Goal: Task Accomplishment & Management: Manage account settings

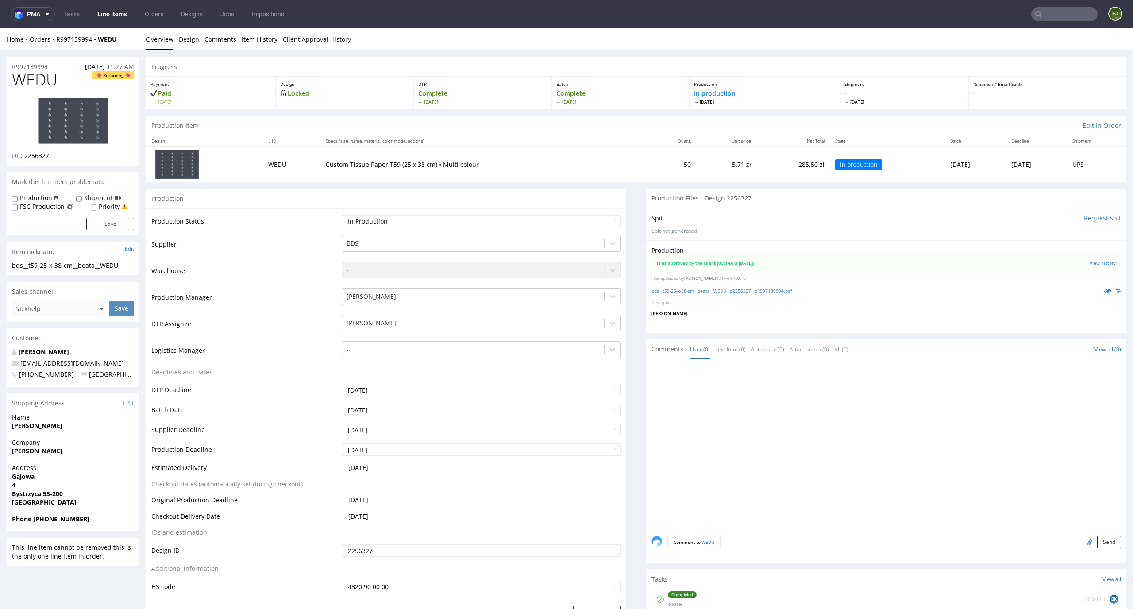
click at [606, 214] on td "Waiting for Artwork Waiting for Diecut Waiting for Mockup Waiting for DTP Waiti…" at bounding box center [480, 224] width 282 height 20
click at [604, 216] on select "Waiting for Artwork Waiting for Diecut Waiting for Mockup Waiting for DTP Waiti…" at bounding box center [482, 221] width 280 height 12
select select "dtp_issue"
click at [342, 215] on select "Waiting for Artwork Waiting for Diecut Waiting for Mockup Waiting for DTP Waiti…" at bounding box center [482, 221] width 280 height 12
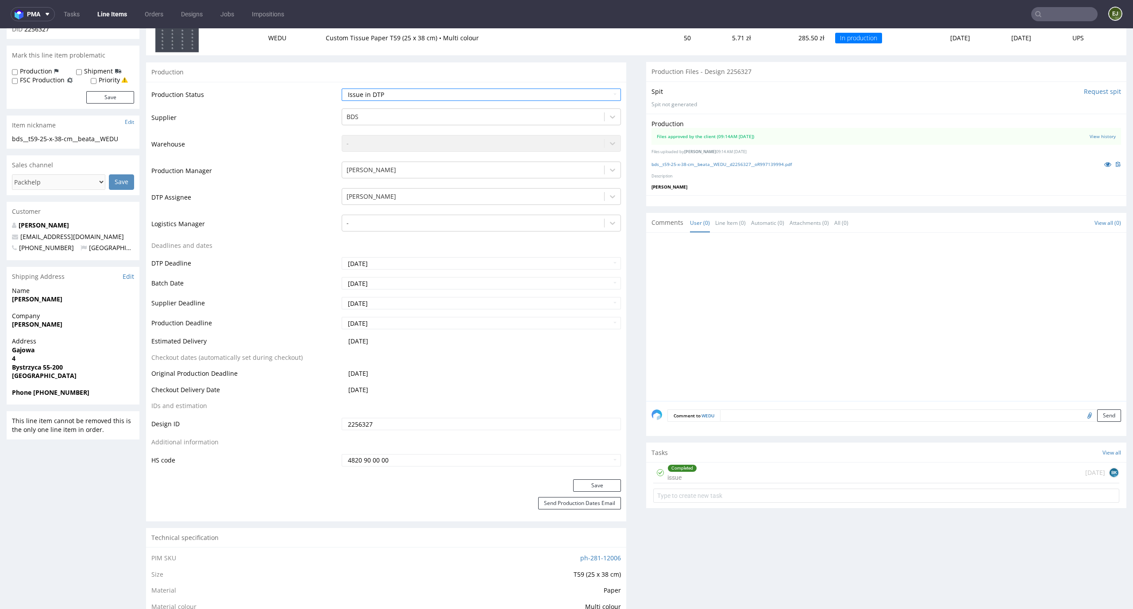
scroll to position [228, 0]
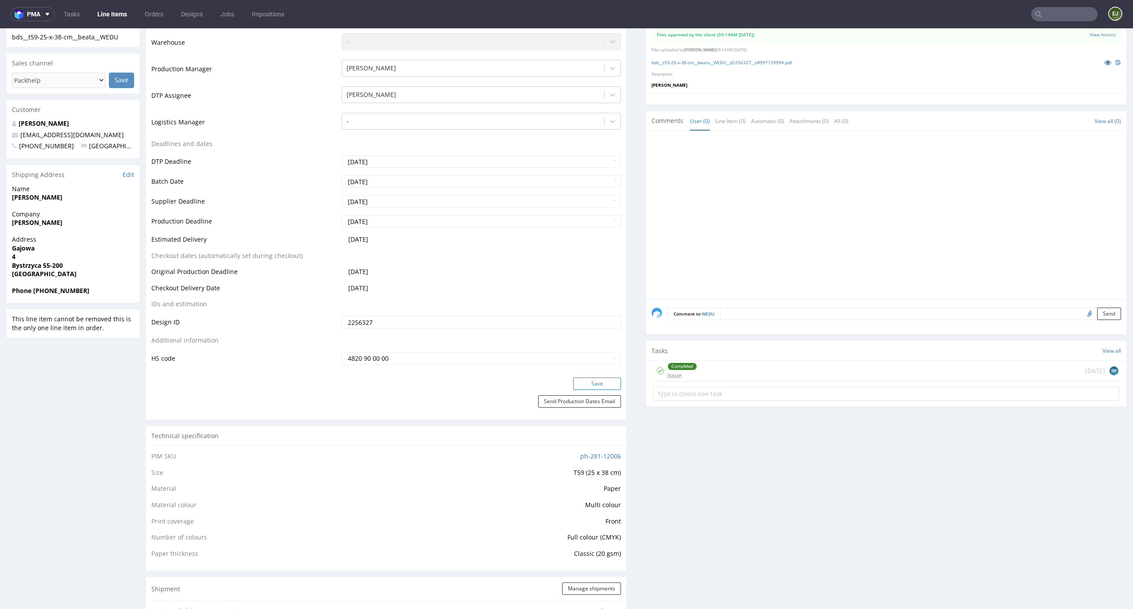
click at [595, 389] on button "Save" at bounding box center [597, 384] width 48 height 12
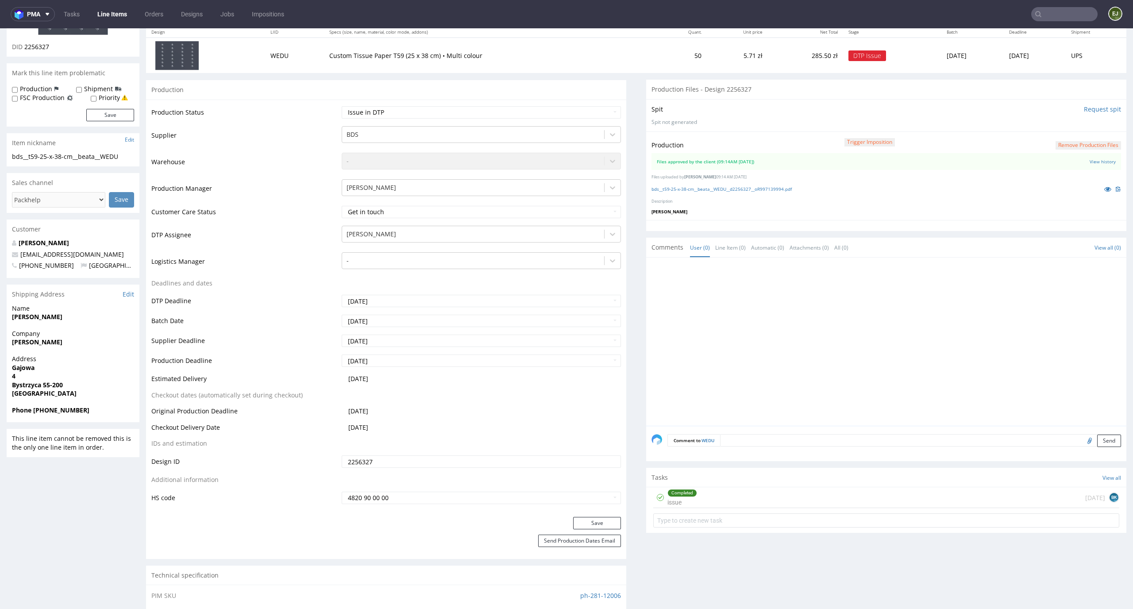
scroll to position [177, 0]
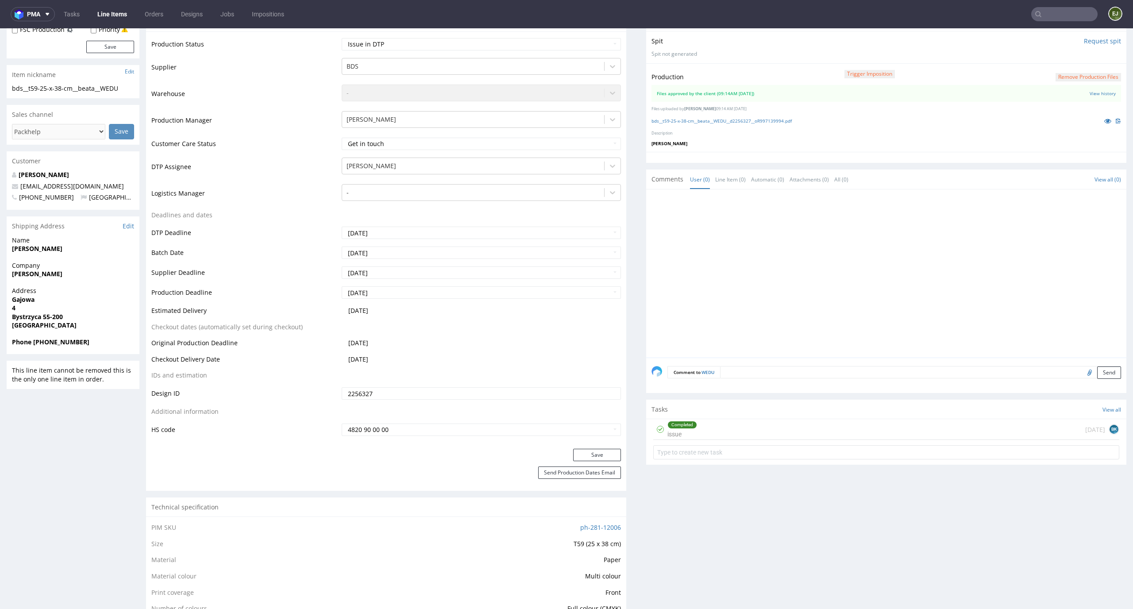
click at [760, 432] on div "Completed issue 7 days ago BK" at bounding box center [886, 429] width 466 height 21
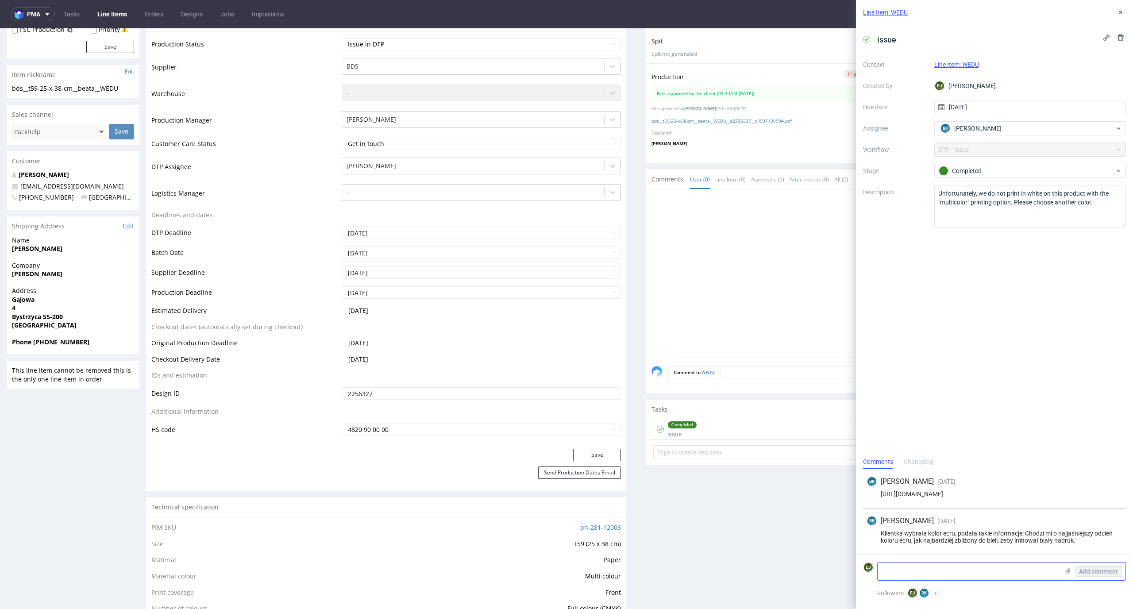
click at [936, 575] on textarea at bounding box center [968, 572] width 181 height 18
paste textarea "Unfortunately, our online editor contains incorrect information – for this prod…"
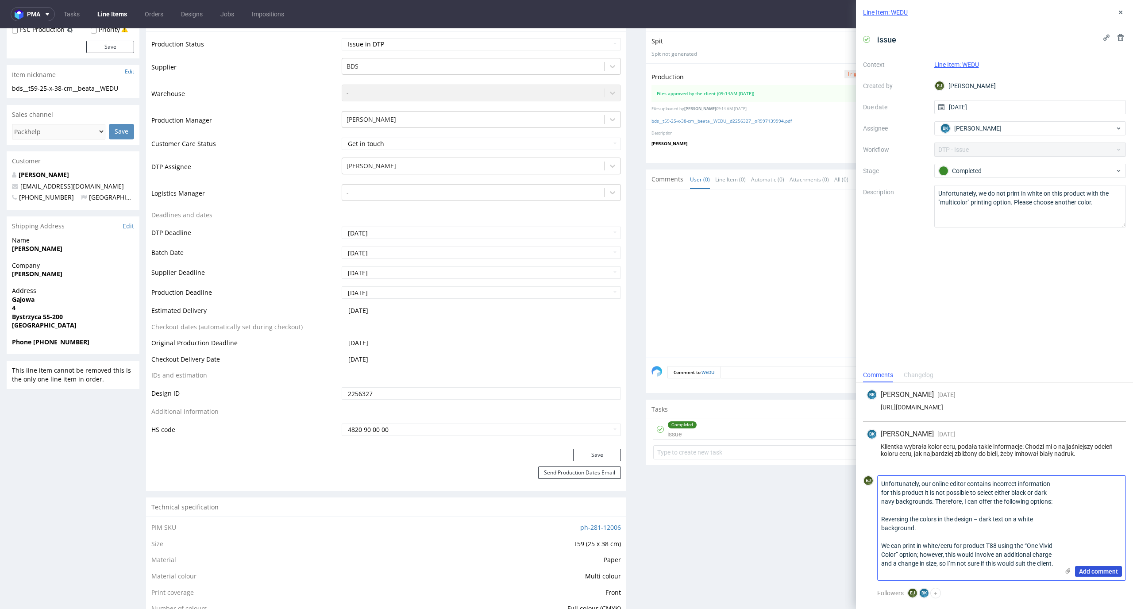
type textarea "Unfortunately, our online editor contains incorrect information – for this prod…"
click at [1090, 568] on span "Add comment" at bounding box center [1098, 571] width 39 height 6
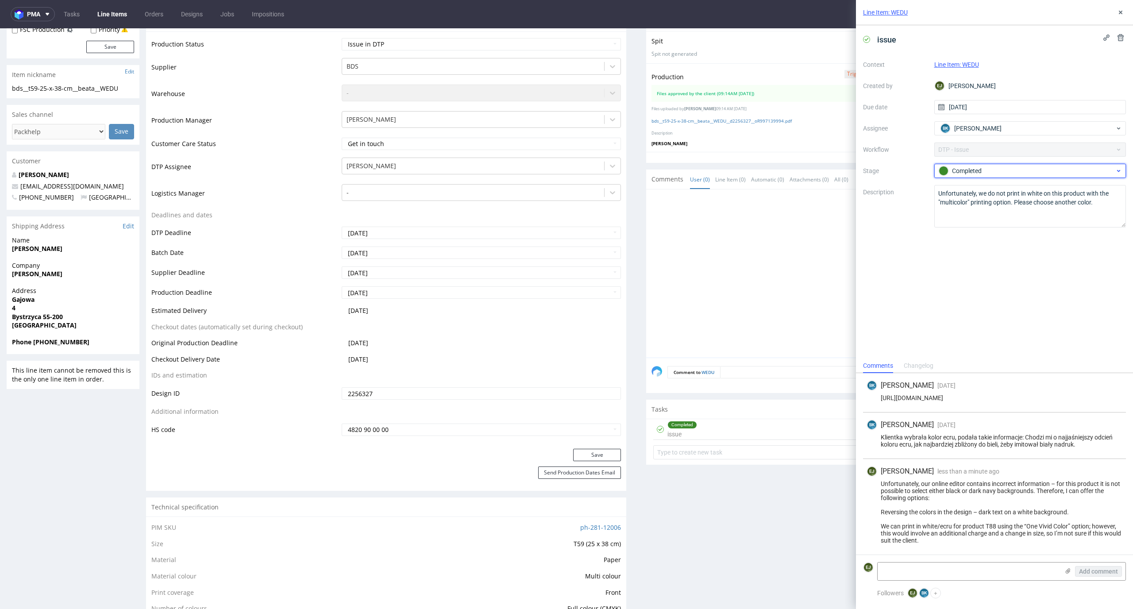
click at [968, 176] on span "Completed" at bounding box center [1026, 171] width 177 height 11
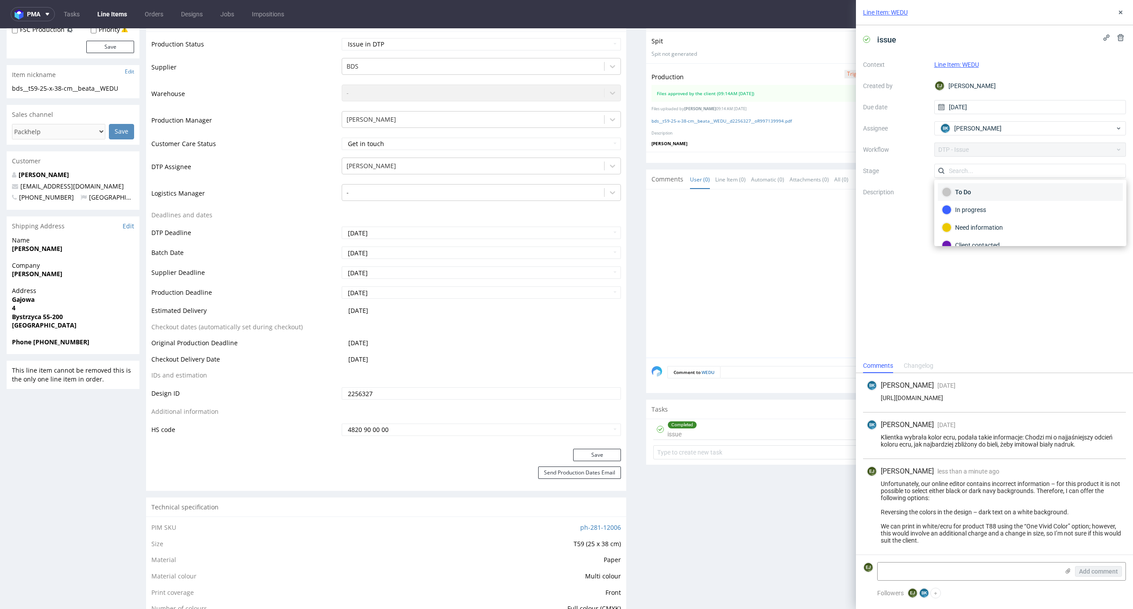
click at [983, 196] on div "To Do" at bounding box center [1030, 192] width 177 height 10
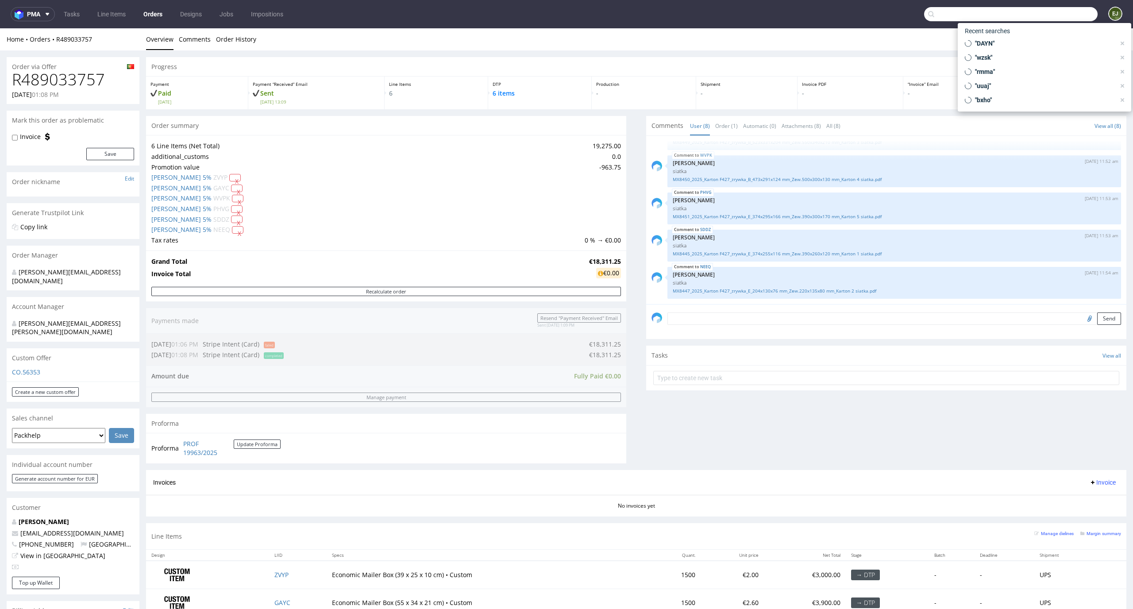
click at [1059, 12] on input "text" at bounding box center [1011, 14] width 174 height 14
paste input "XNUU"
type input "XNUU"
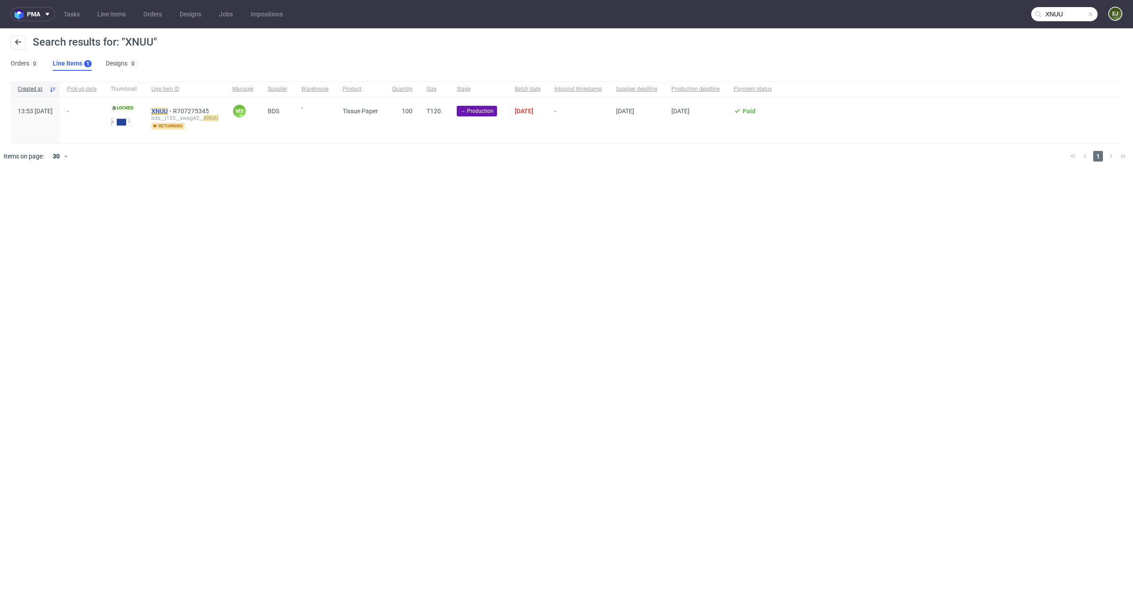
click at [168, 110] on mark "XNUU" at bounding box center [159, 111] width 16 height 7
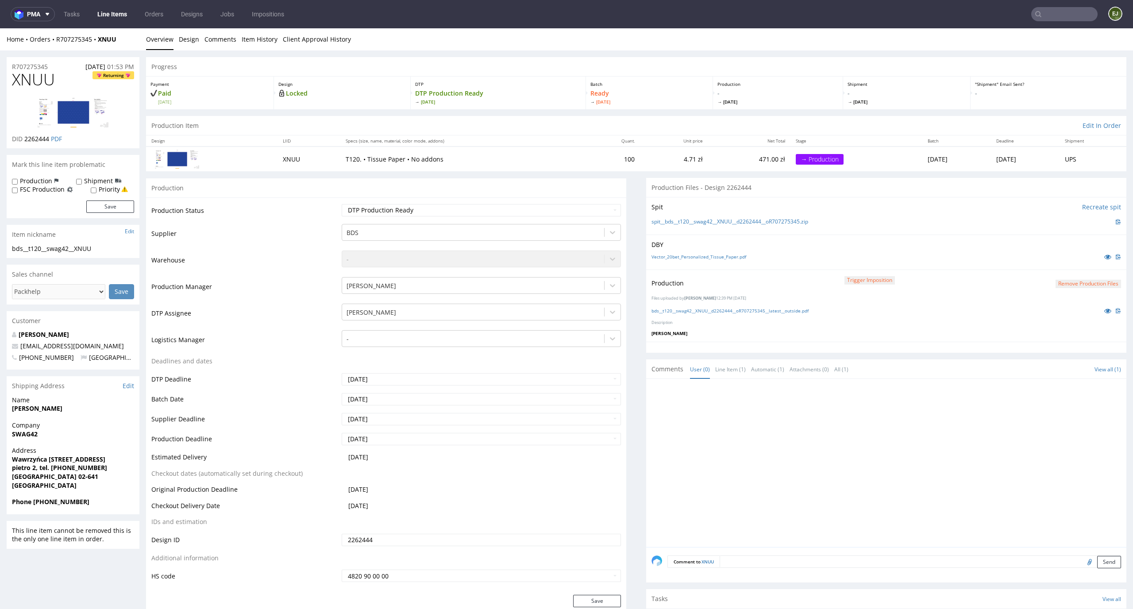
click at [1067, 283] on button "Remove production files" at bounding box center [1089, 284] width 66 height 8
click at [1059, 263] on link "Yes" at bounding box center [1059, 263] width 25 height 13
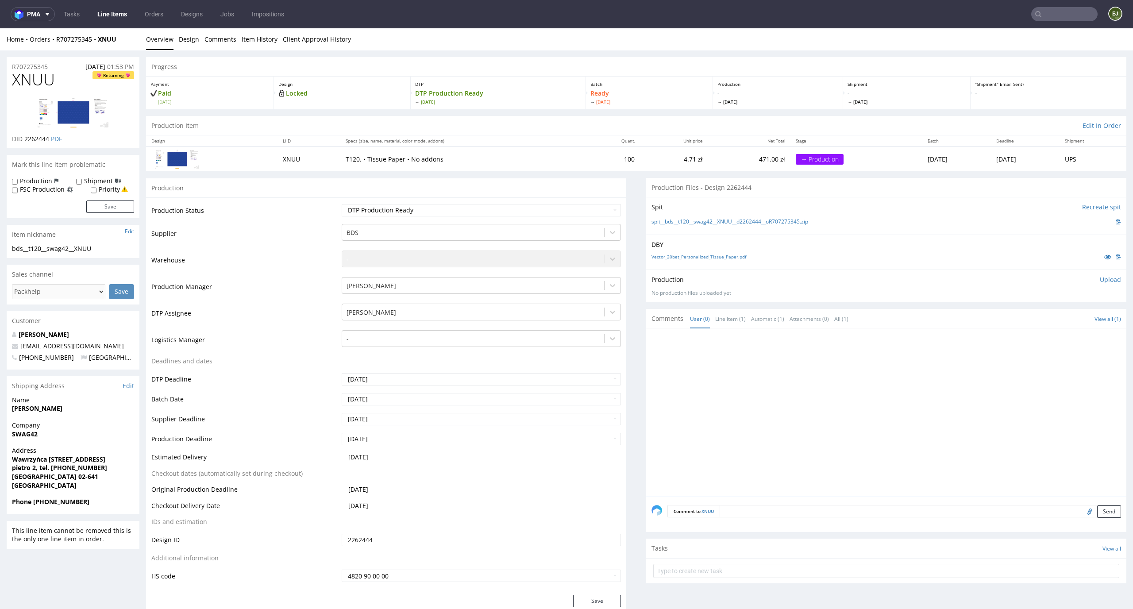
click at [1100, 278] on p "Upload" at bounding box center [1110, 279] width 21 height 9
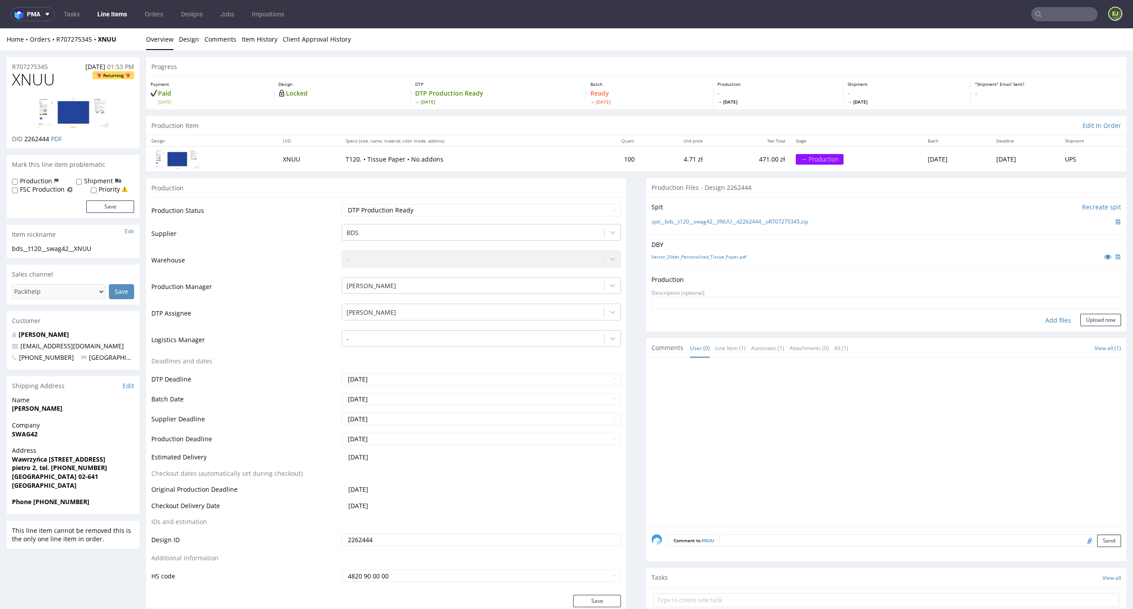
click at [1041, 318] on div "Add files" at bounding box center [1058, 320] width 44 height 13
type input "C:\fakepath\bds__t120__swag42__XNUU__d2262444__oR707275345__latest__outside.pdf"
click at [1095, 334] on button "Upload now" at bounding box center [1100, 334] width 41 height 12
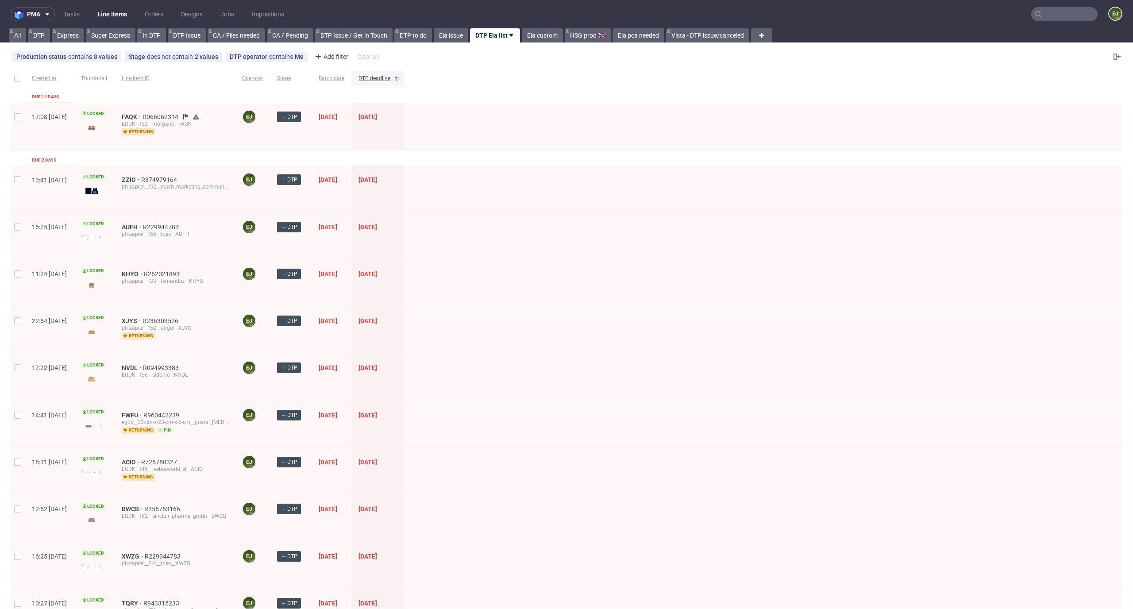
scroll to position [499, 0]
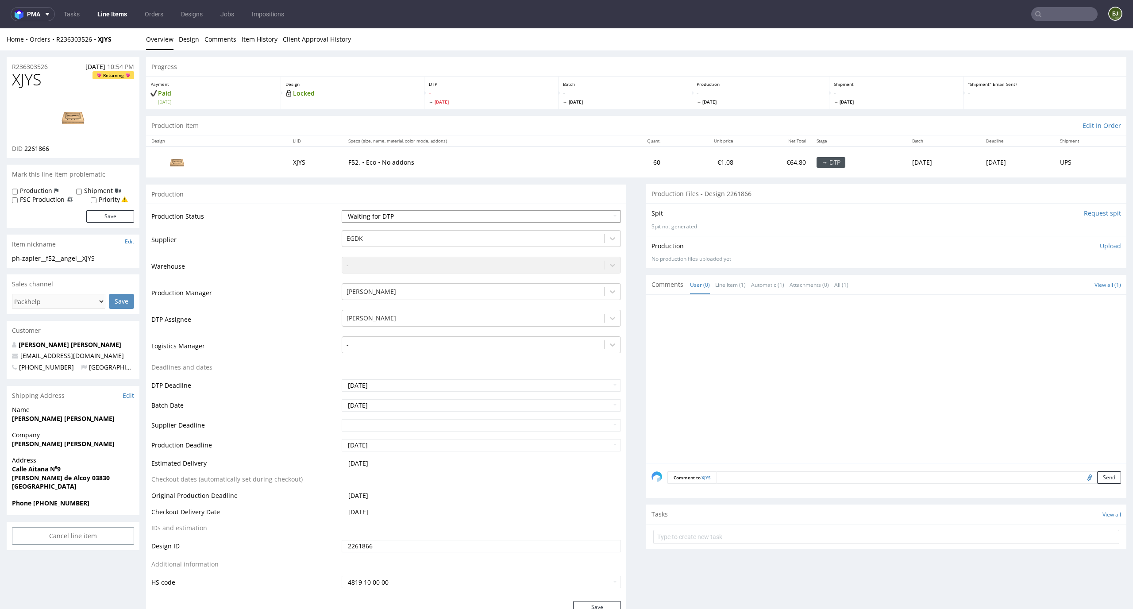
click at [515, 220] on select "Waiting for Artwork Waiting for Diecut Waiting for Mockup Waiting for DTP Waiti…" at bounding box center [482, 216] width 280 height 12
select select "dtp_in_process"
click at [342, 210] on select "Waiting for Artwork Waiting for Diecut Waiting for Mockup Waiting for DTP Waiti…" at bounding box center [482, 216] width 280 height 12
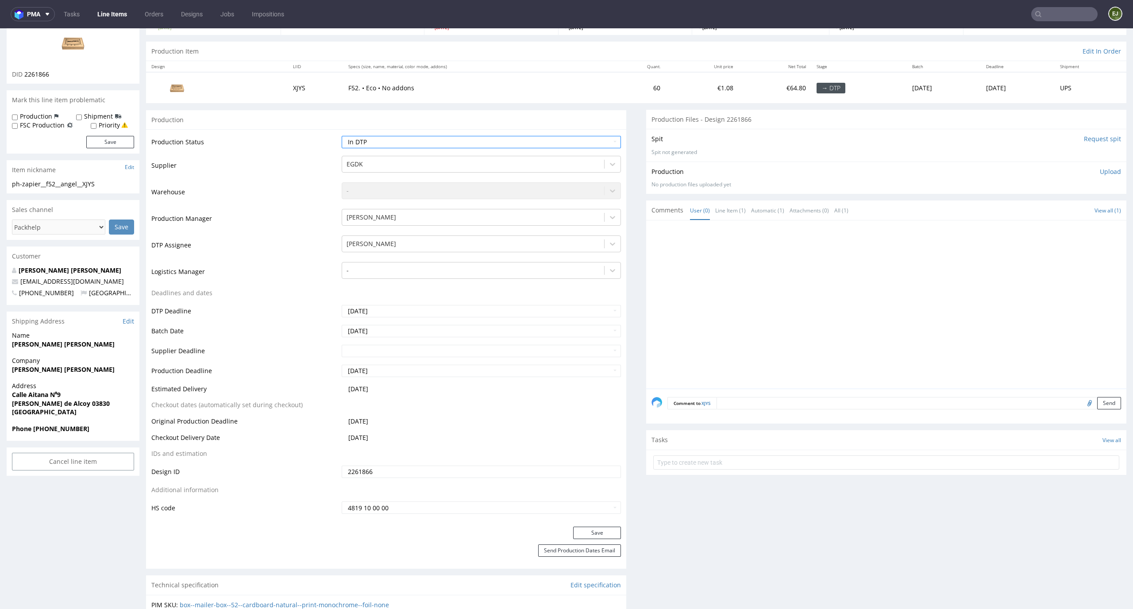
scroll to position [128, 0]
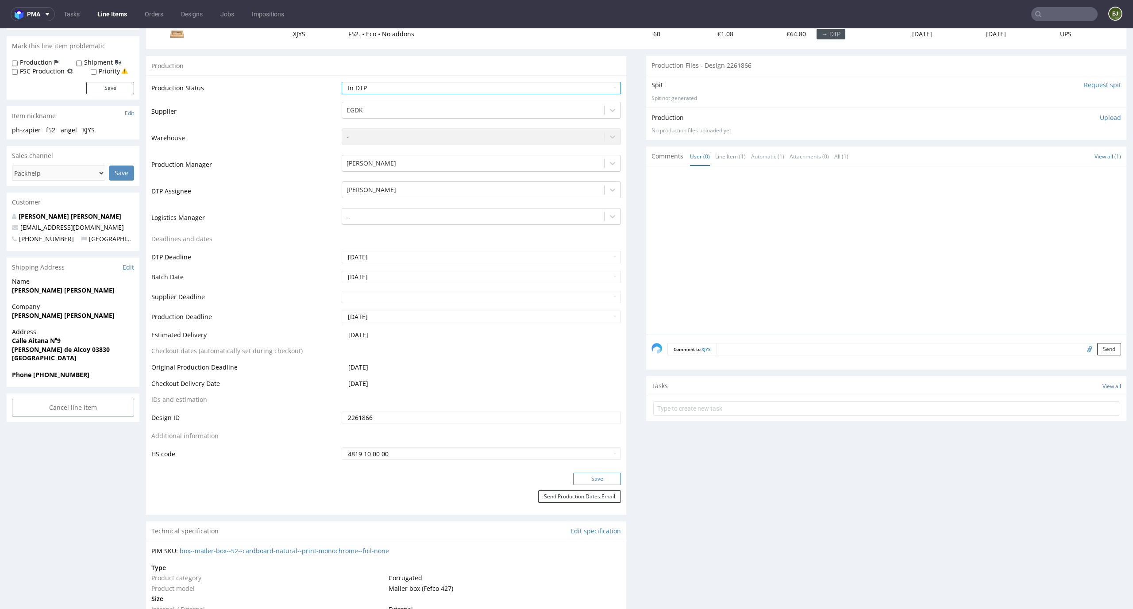
click at [582, 482] on button "Save" at bounding box center [597, 479] width 48 height 12
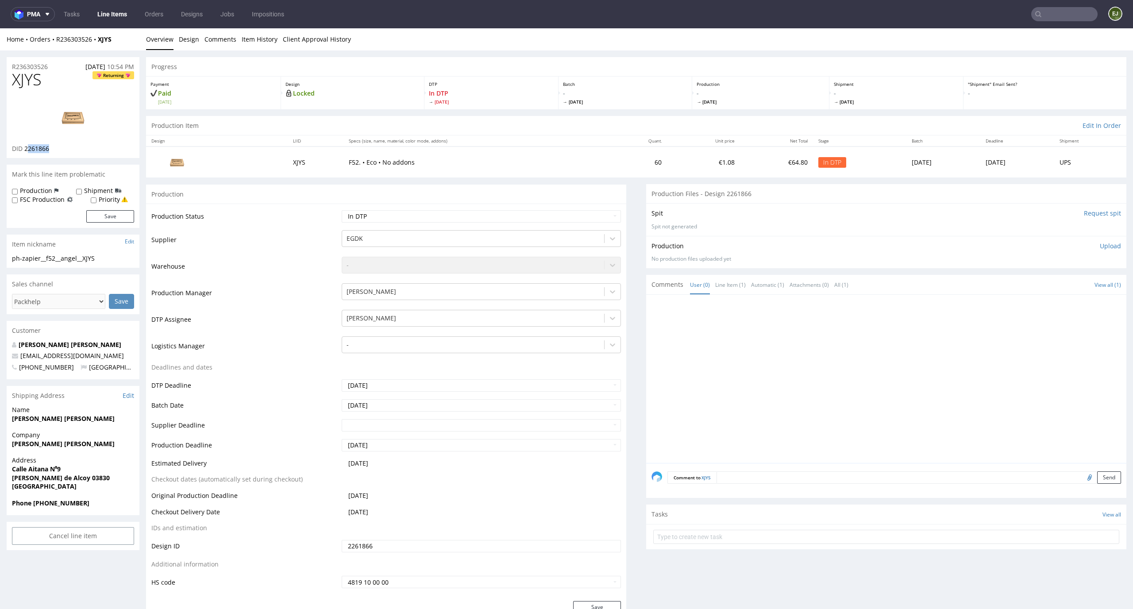
drag, startPoint x: 57, startPoint y: 150, endPoint x: 27, endPoint y: 150, distance: 29.7
click at [27, 150] on div "DID 2261866" at bounding box center [73, 148] width 122 height 9
copy span "261866"
click at [343, 152] on td "F52. • Eco • No addons" at bounding box center [475, 162] width 265 height 31
drag, startPoint x: 60, startPoint y: 148, endPoint x: 24, endPoint y: 148, distance: 36.3
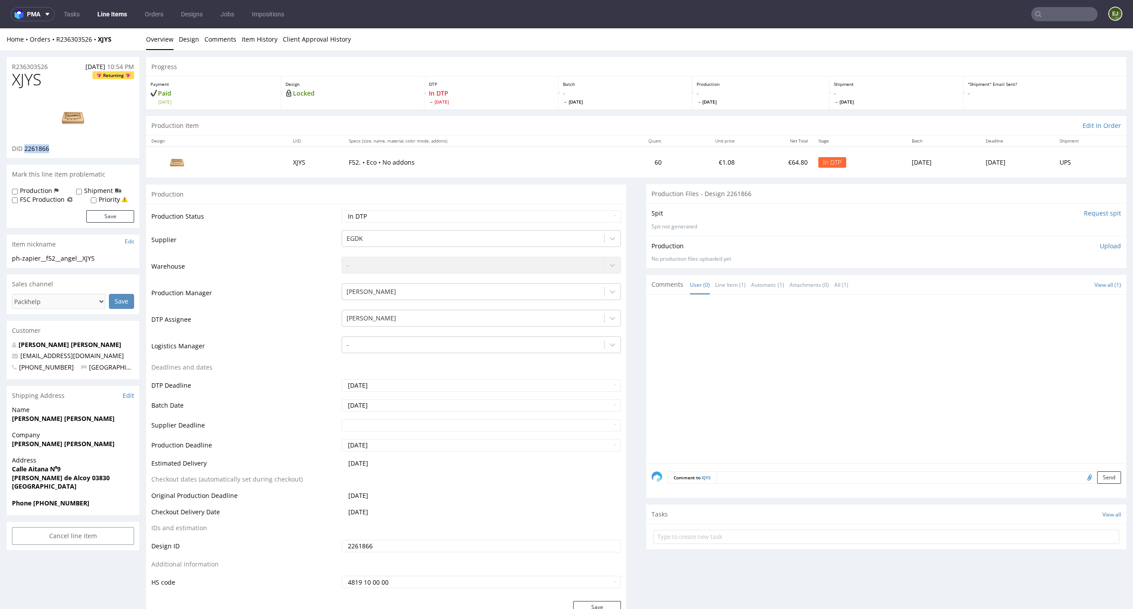
click at [24, 148] on div "DID 2261866" at bounding box center [73, 148] width 122 height 9
copy span "2261866"
click at [374, 209] on div "Production Status Waiting for Artwork Waiting for Diecut Waiting for Mockup Wai…" at bounding box center [386, 402] width 480 height 397
click at [374, 213] on select "Waiting for Artwork Waiting for Diecut Waiting for Mockup Waiting for DTP Waiti…" at bounding box center [482, 216] width 280 height 12
select select "dtp_waiting_for_check"
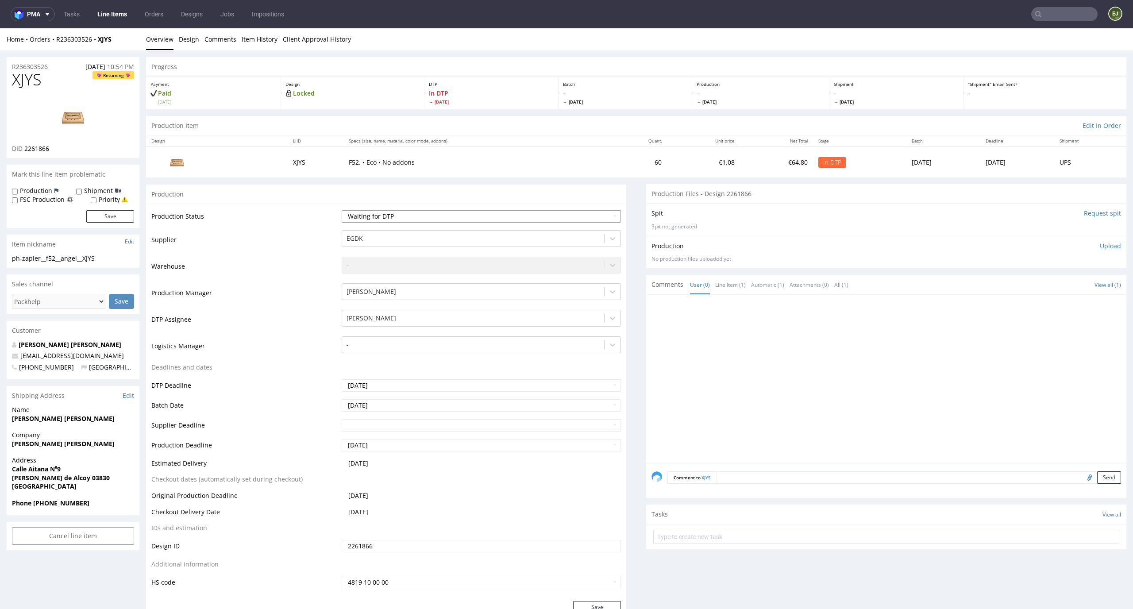
click at [342, 210] on select "Waiting for Artwork Waiting for Diecut Waiting for Mockup Waiting for DTP Waiti…" at bounding box center [482, 216] width 280 height 12
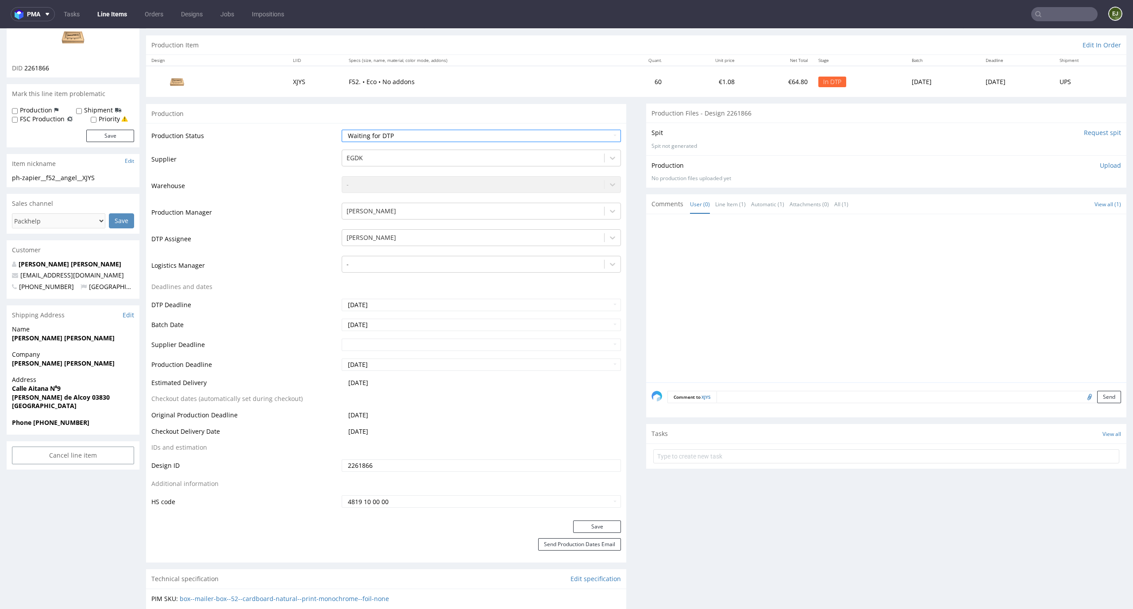
scroll to position [166, 0]
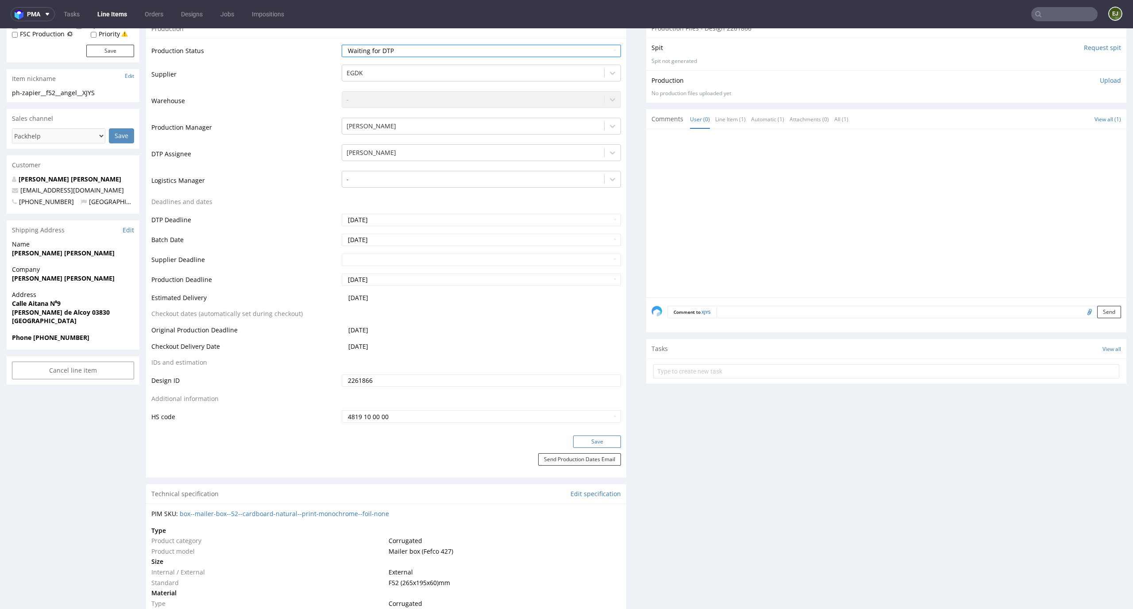
click at [594, 440] on button "Save" at bounding box center [597, 442] width 48 height 12
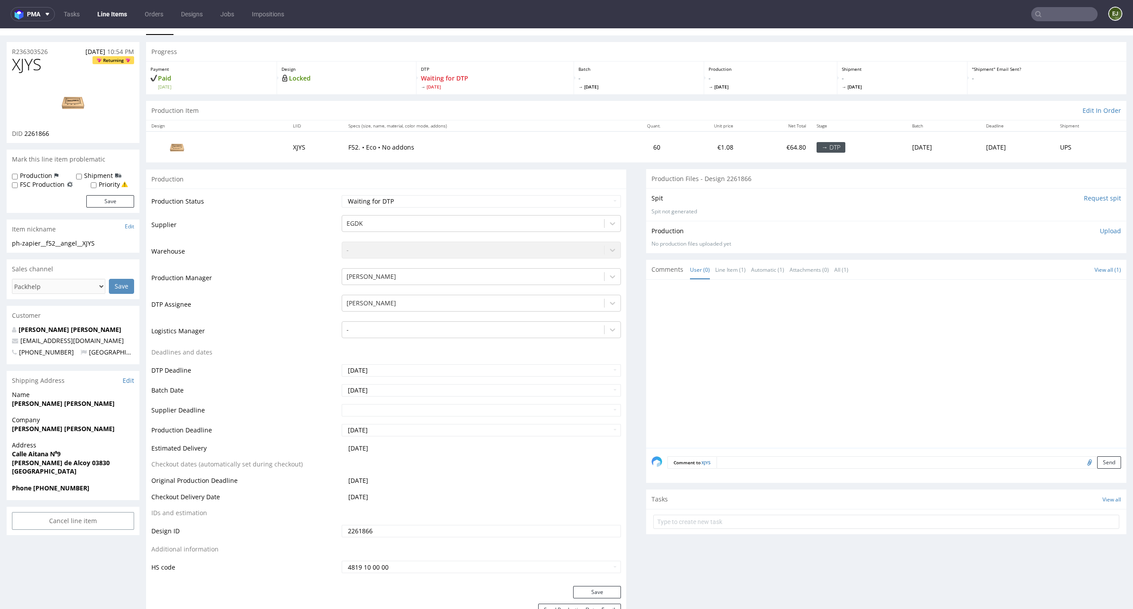
scroll to position [0, 0]
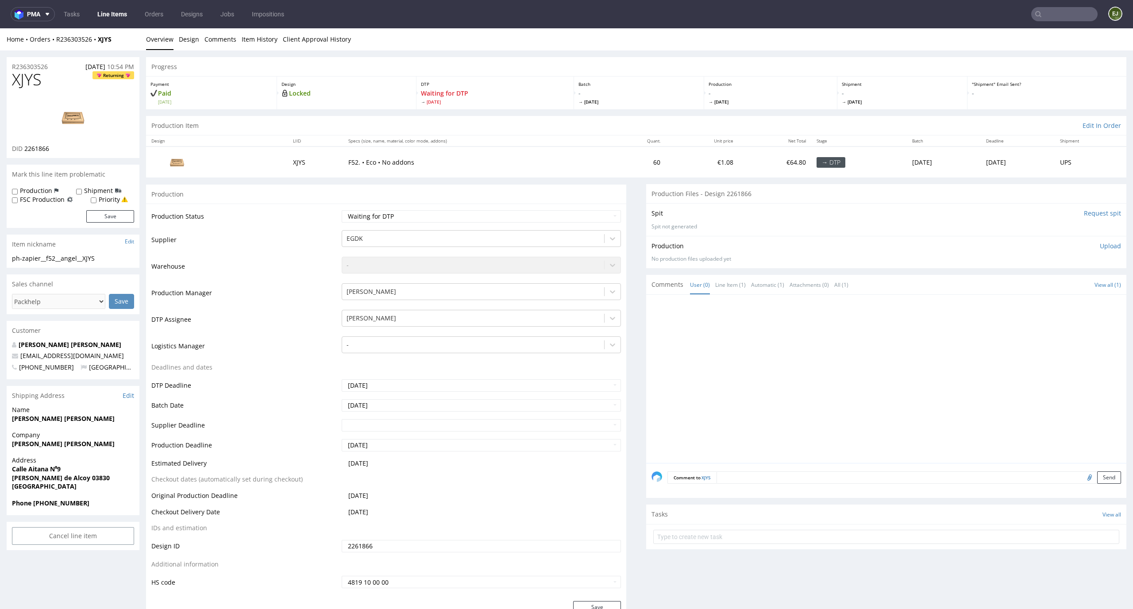
drag, startPoint x: 567, startPoint y: 116, endPoint x: 427, endPoint y: 46, distance: 155.6
click at [567, 116] on div "Production Item Edit In Order" at bounding box center [636, 125] width 980 height 19
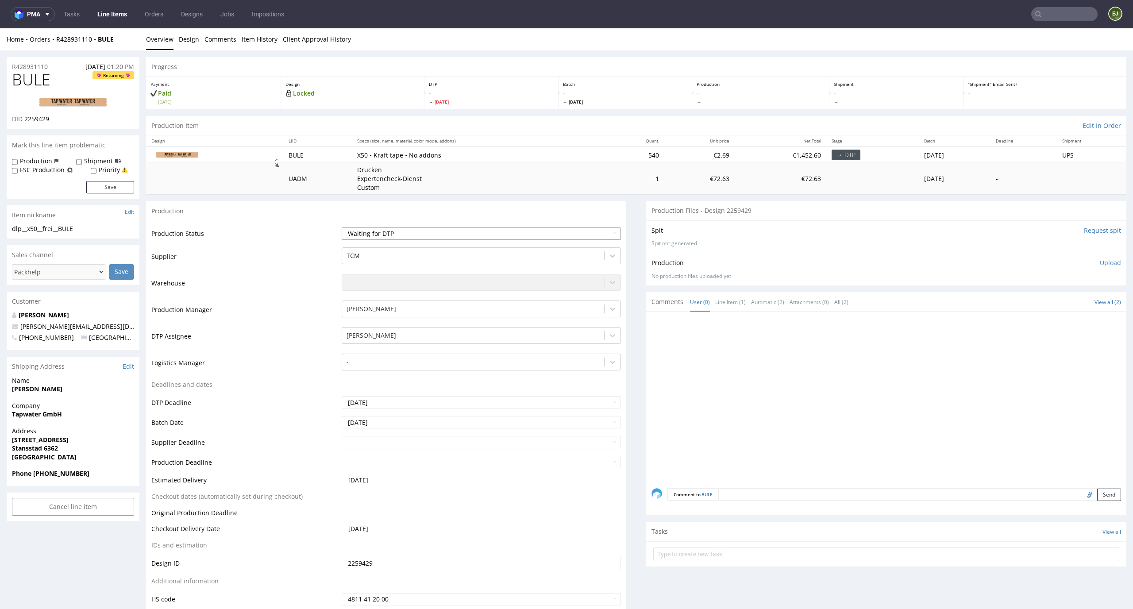
click at [551, 237] on select "Waiting for Artwork Waiting for Diecut Waiting for Mockup Waiting for DTP Waiti…" at bounding box center [482, 234] width 280 height 12
click at [342, 228] on select "Waiting for Artwork Waiting for Diecut Waiting for Mockup Waiting for DTP Waiti…" at bounding box center [482, 234] width 280 height 12
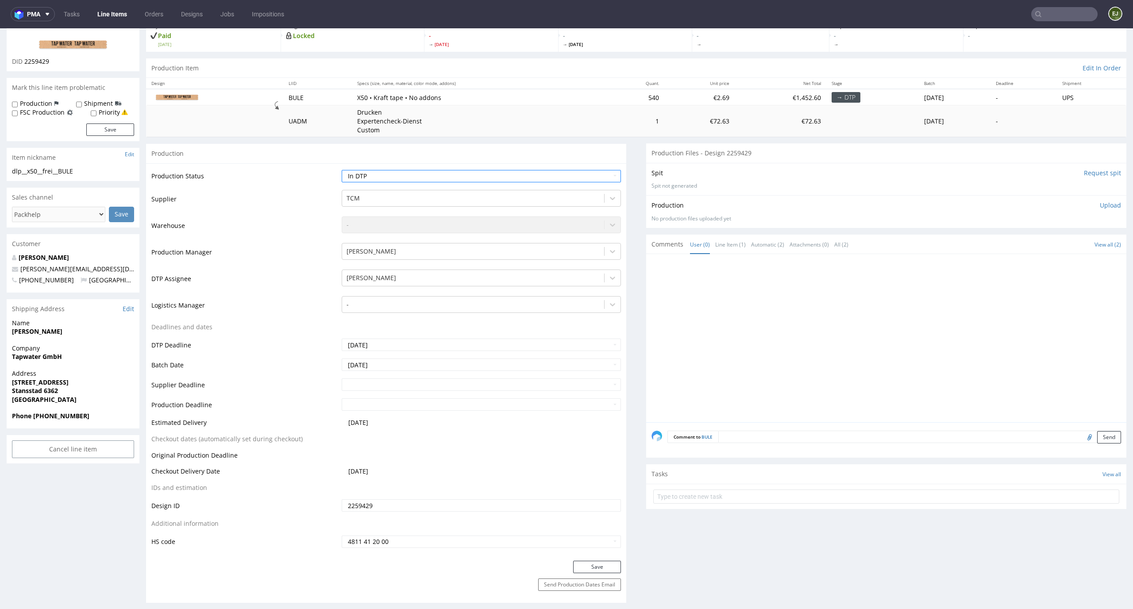
scroll to position [81, 0]
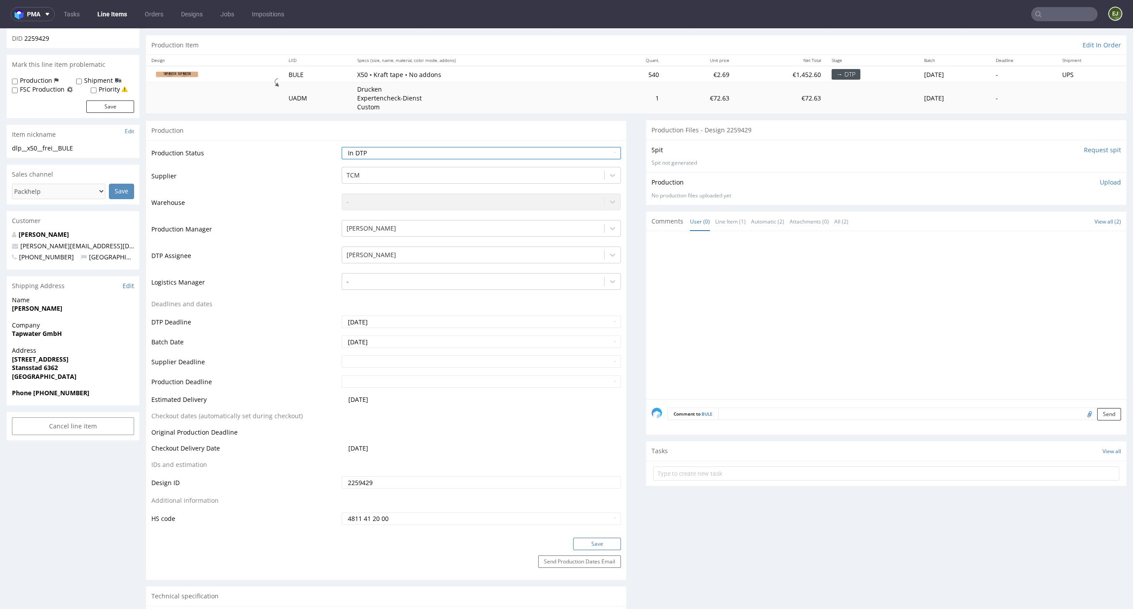
click at [578, 549] on button "Save" at bounding box center [597, 544] width 48 height 12
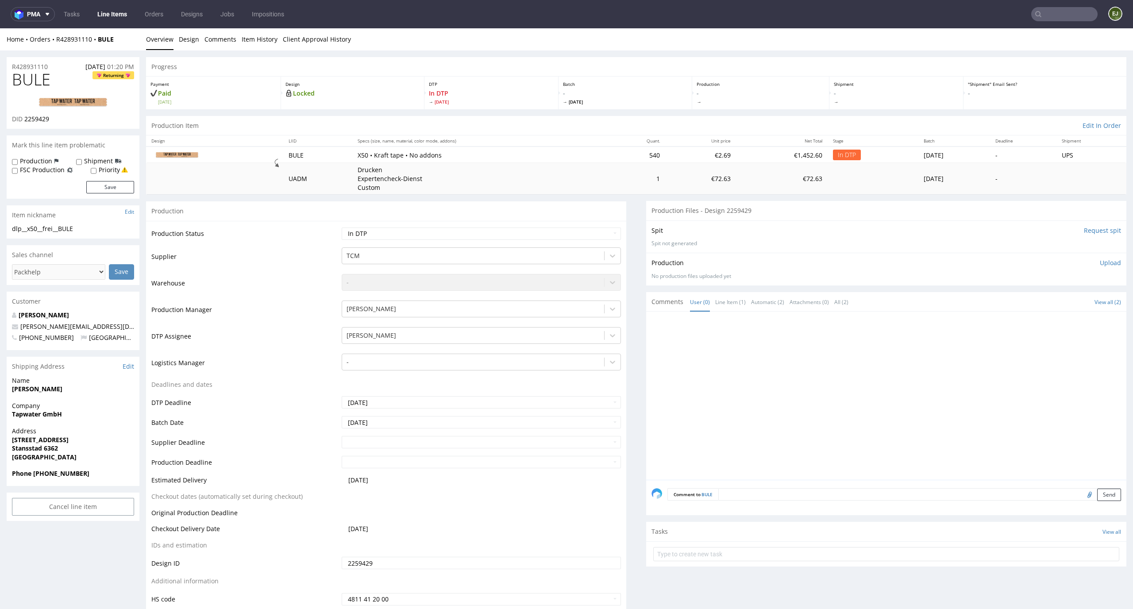
click at [1094, 228] on input "Request spit" at bounding box center [1102, 230] width 37 height 9
click at [582, 230] on select "Waiting for Artwork Waiting for Diecut Waiting for Mockup Waiting for DTP Waiti…" at bounding box center [482, 234] width 280 height 12
select select "dtp_waiting_for_check"
click at [342, 228] on select "Waiting for Artwork Waiting for Diecut Waiting for Mockup Waiting for DTP Waiti…" at bounding box center [482, 234] width 280 height 12
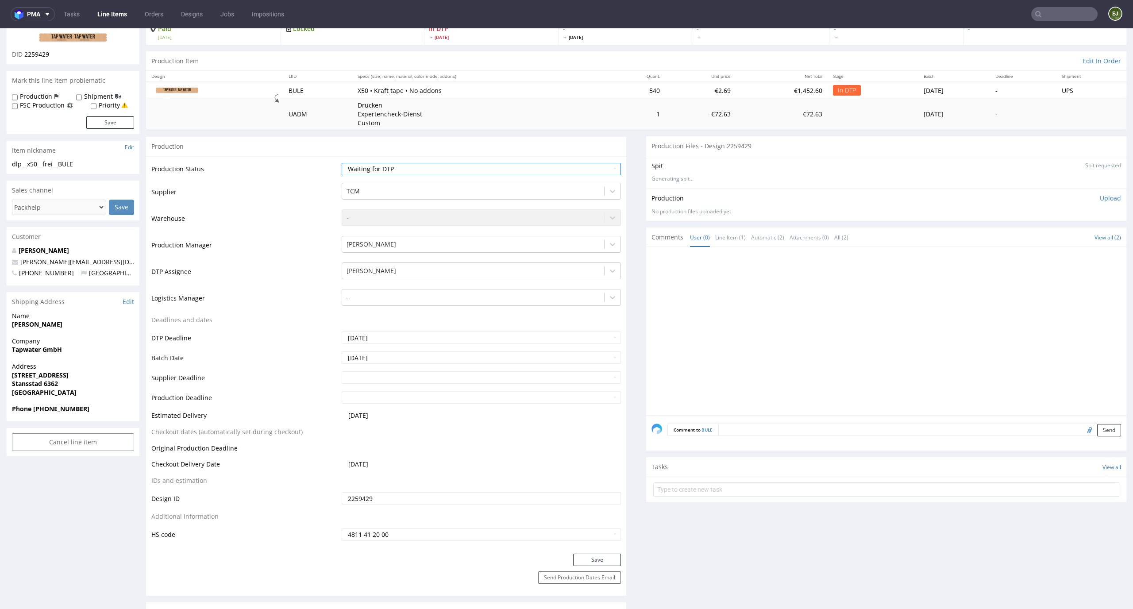
scroll to position [119, 0]
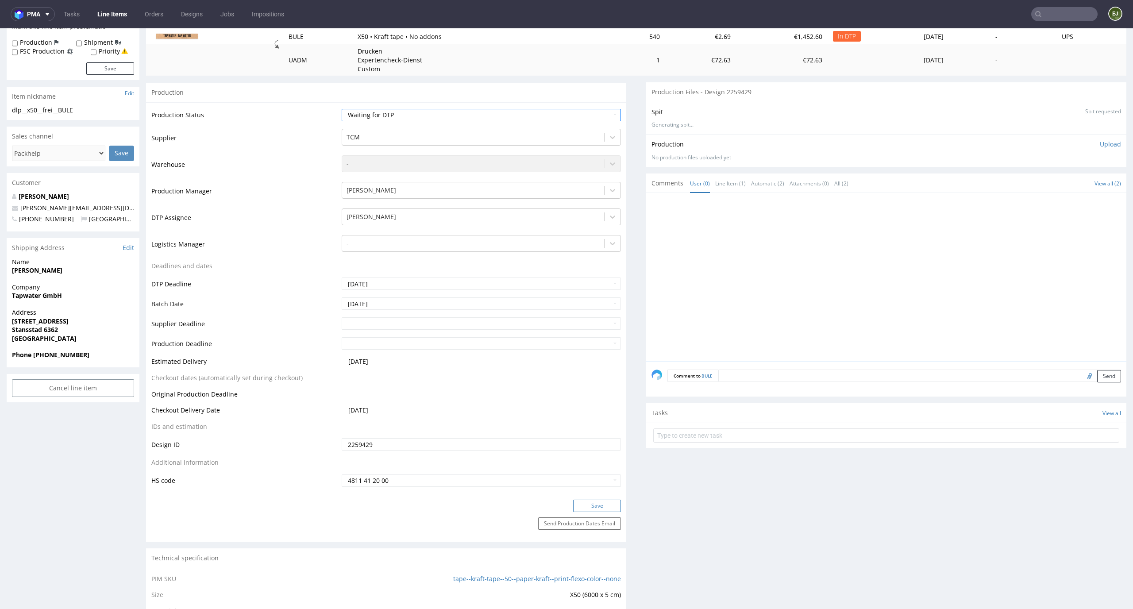
click at [589, 504] on button "Save" at bounding box center [597, 506] width 48 height 12
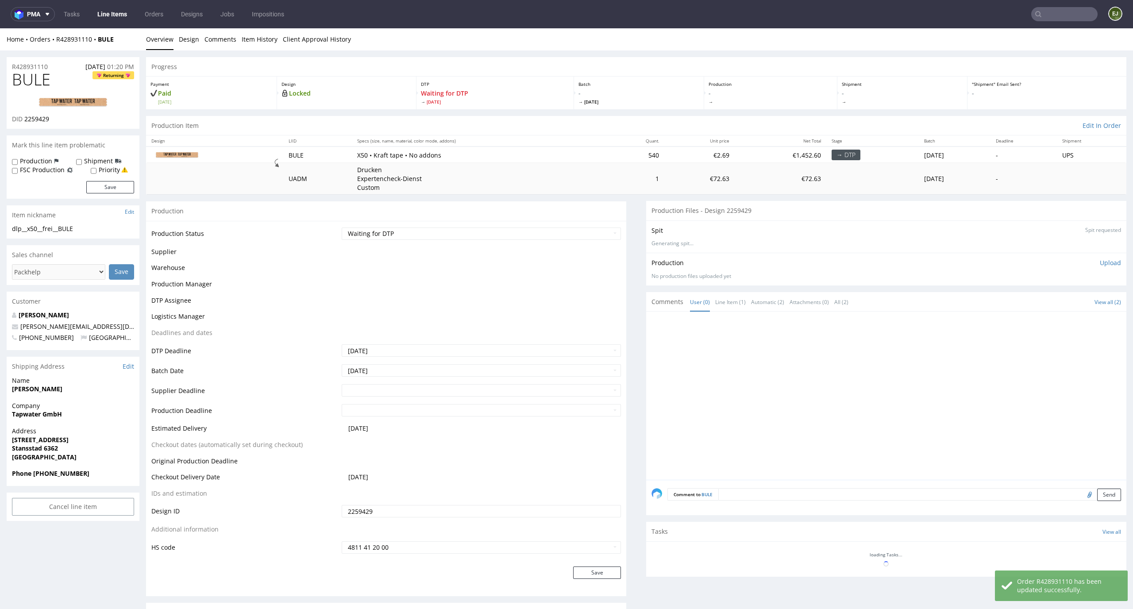
scroll to position [113, 0]
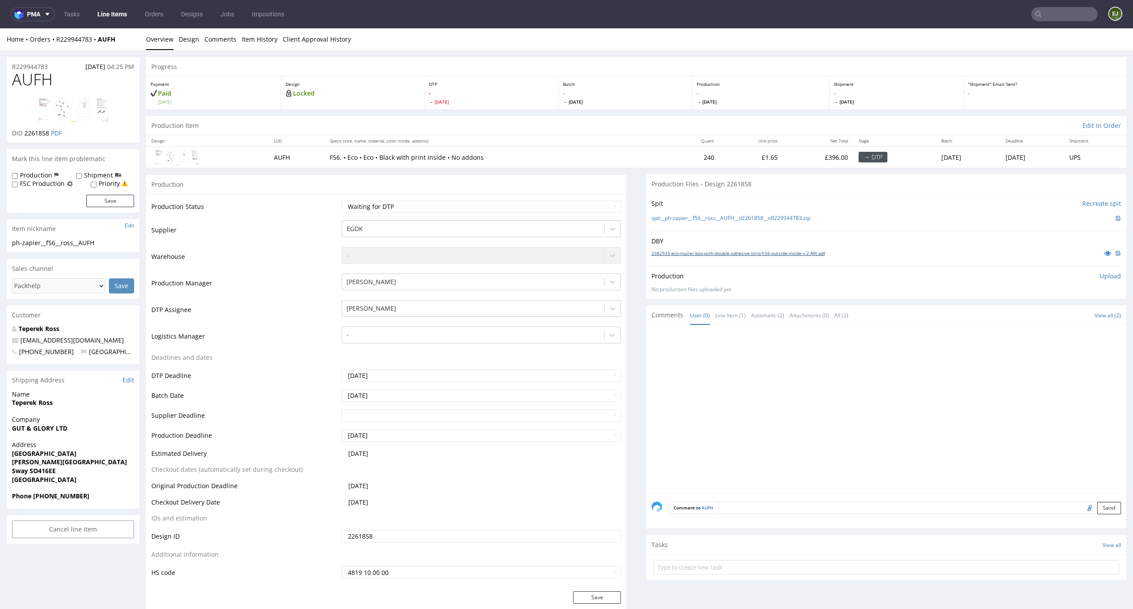
click at [697, 254] on link "2382935-eco-mailer-box-with-double-adhesive-strip-f-56-outside-inside-v-2-AW.pdf" at bounding box center [739, 253] width 174 height 6
click at [690, 223] on div "spit__ph-zapier__f56__ross__AUFH__d2261858__oR229944783.zip" at bounding box center [887, 218] width 470 height 10
click at [698, 216] on link "spit__ph-zapier__f56__ross__AUFH__d2261858__oR229944783.zip" at bounding box center [731, 219] width 159 height 8
click at [599, 201] on select "Waiting for Artwork Waiting for Diecut Waiting for Mockup Waiting for DTP Waiti…" at bounding box center [482, 207] width 280 height 12
select select "dtp_in_process"
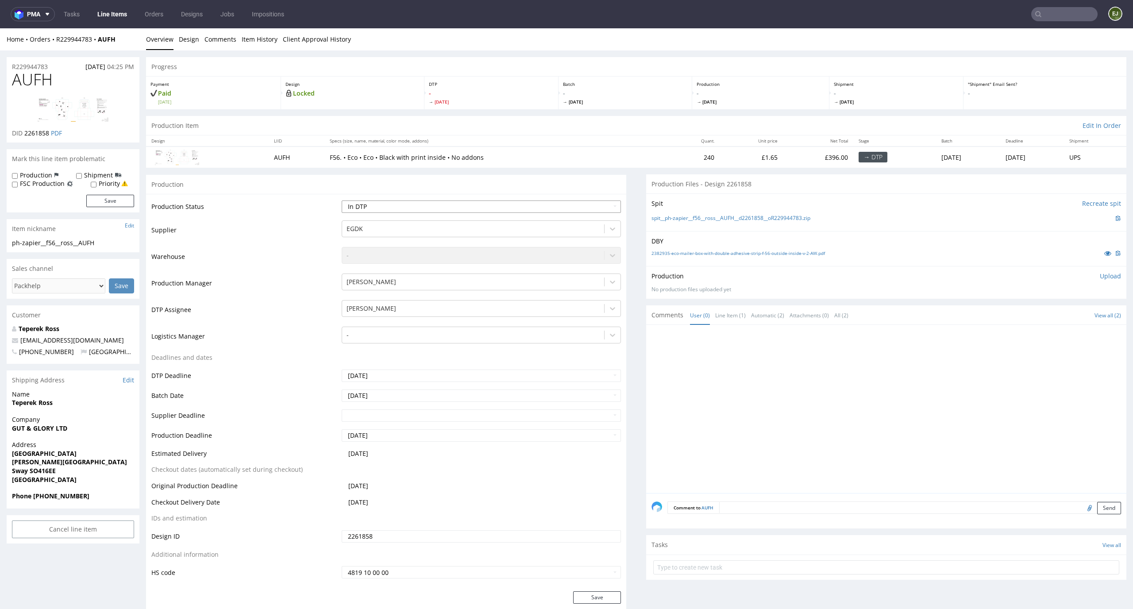
click at [342, 201] on select "Waiting for Artwork Waiting for Diecut Waiting for Mockup Waiting for DTP Waiti…" at bounding box center [482, 207] width 280 height 12
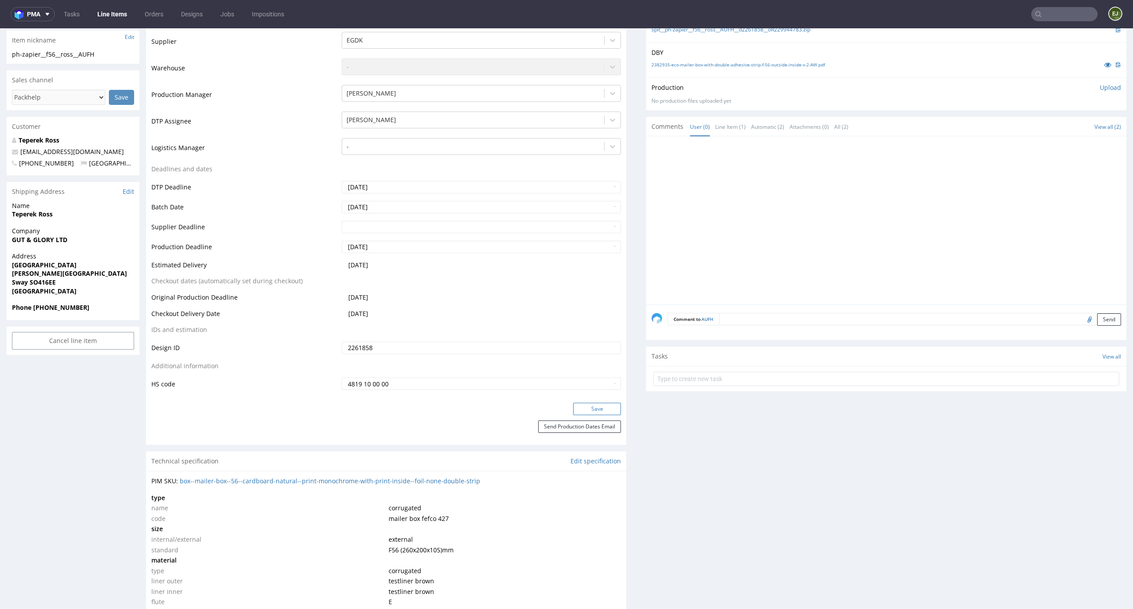
click at [595, 412] on button "Save" at bounding box center [597, 409] width 48 height 12
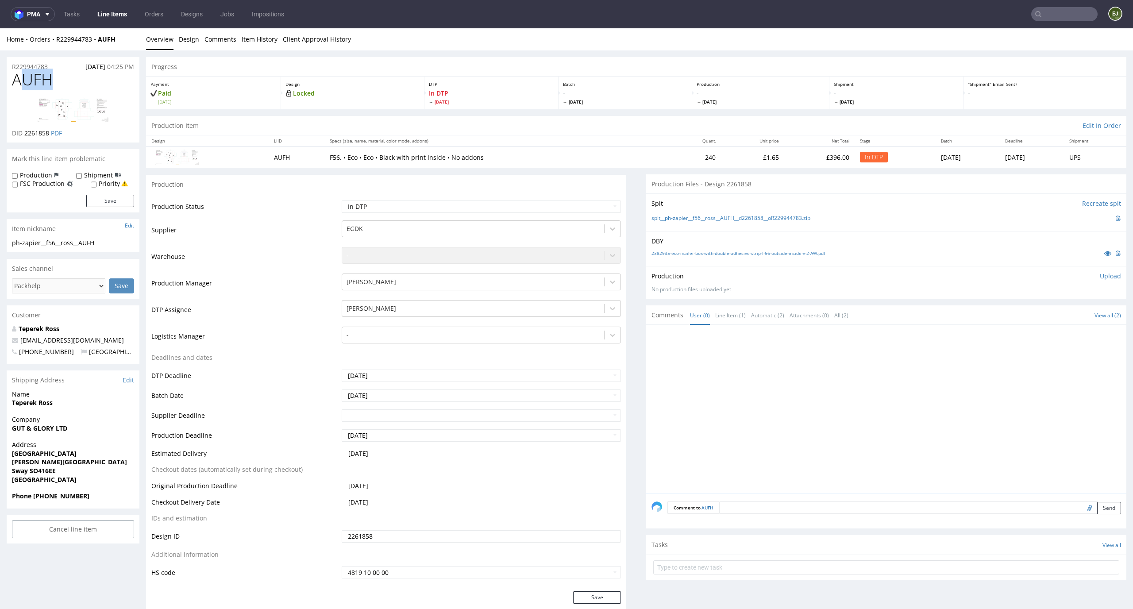
drag, startPoint x: 50, startPoint y: 81, endPoint x: 0, endPoint y: 81, distance: 50.5
copy span "AUFH"
click at [578, 206] on select "Waiting for Artwork Waiting for Diecut Waiting for Mockup Waiting for DTP Waiti…" at bounding box center [482, 207] width 280 height 12
select select "dtp_ca_needed"
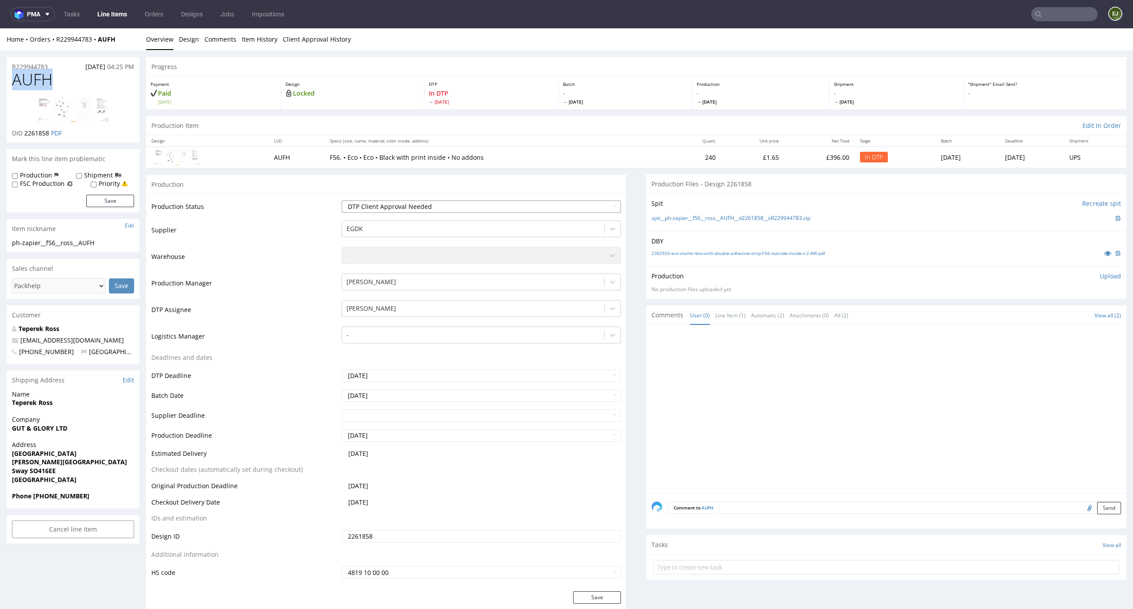
click at [342, 201] on select "Waiting for Artwork Waiting for Diecut Waiting for Mockup Waiting for DTP Waiti…" at bounding box center [482, 207] width 280 height 12
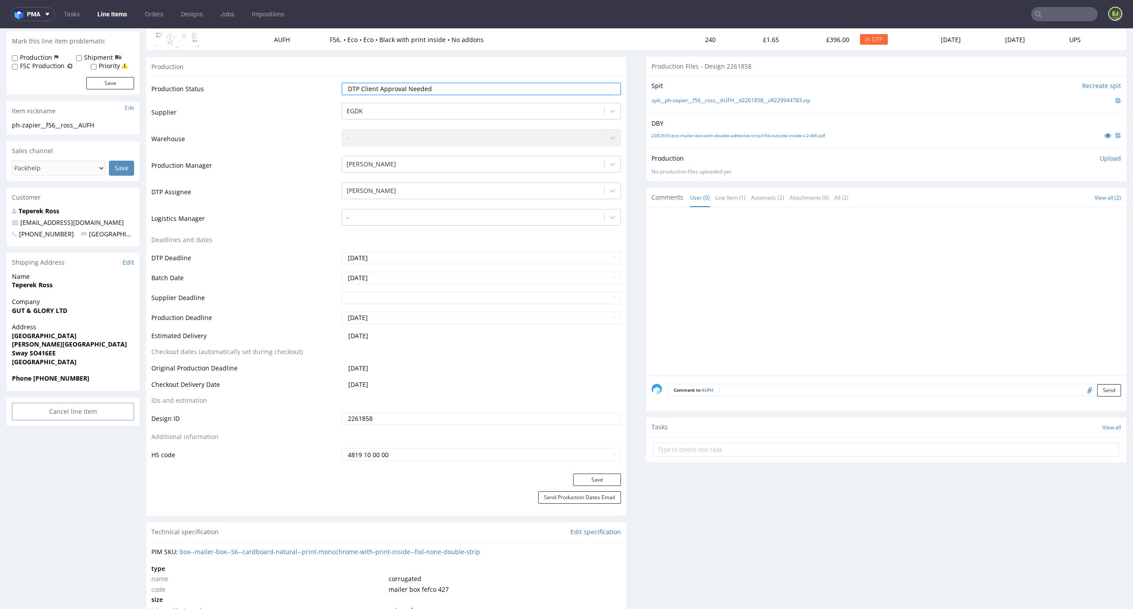
scroll to position [150, 0]
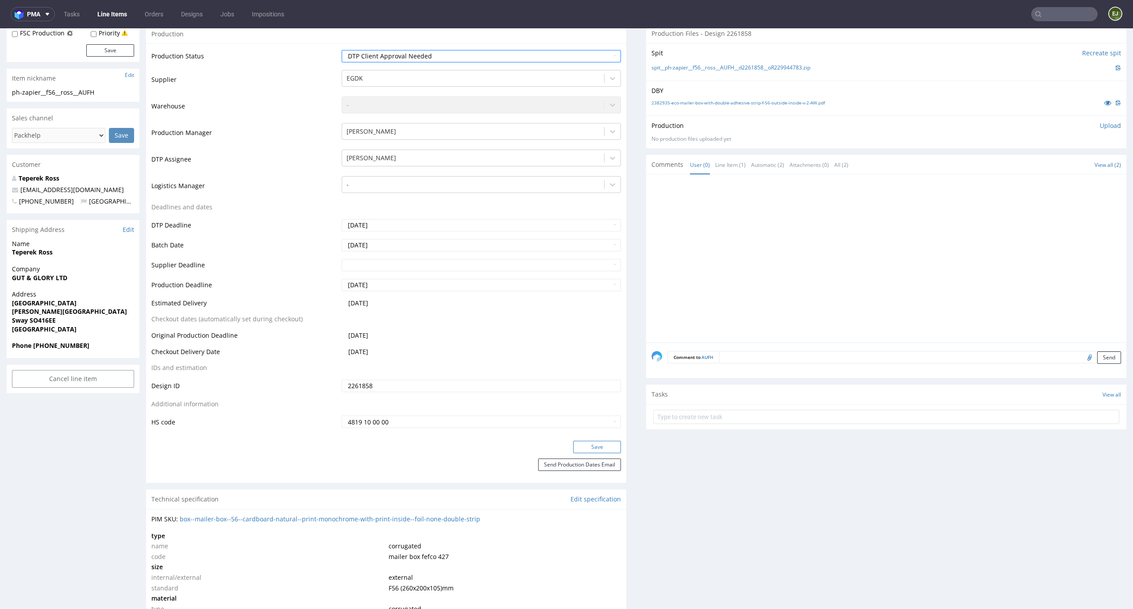
click at [585, 444] on button "Save" at bounding box center [597, 447] width 48 height 12
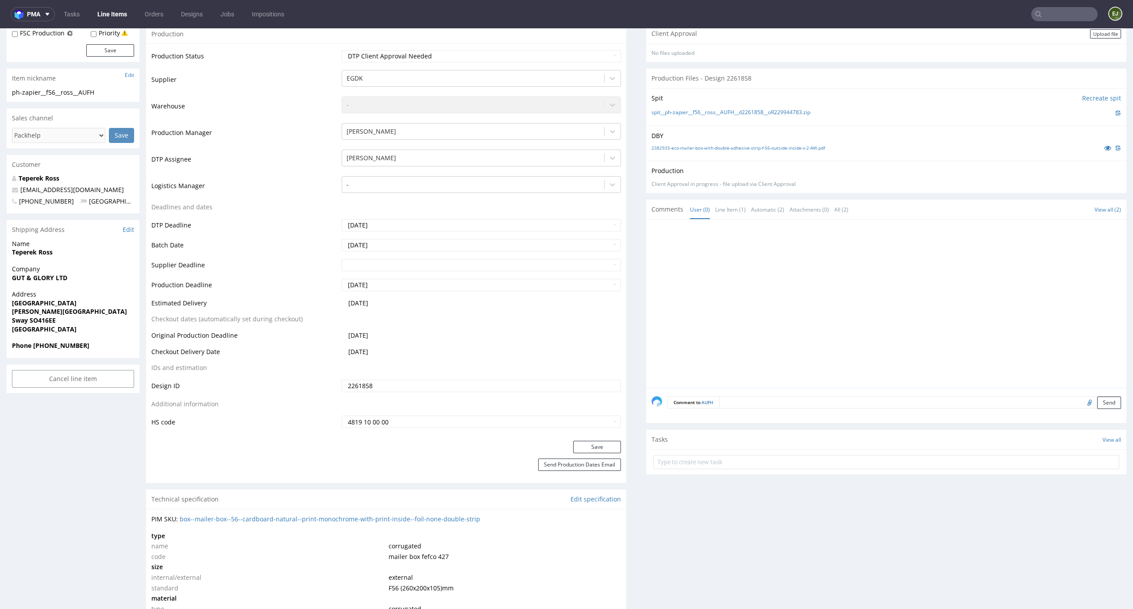
scroll to position [0, 0]
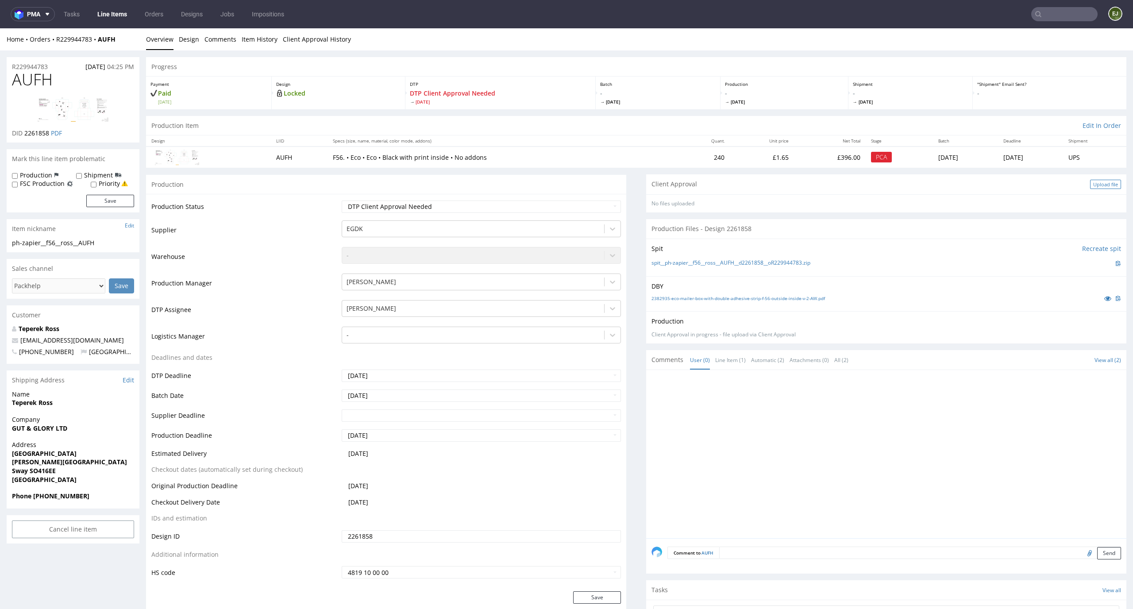
click at [1096, 180] on div "Upload file" at bounding box center [1105, 184] width 31 height 9
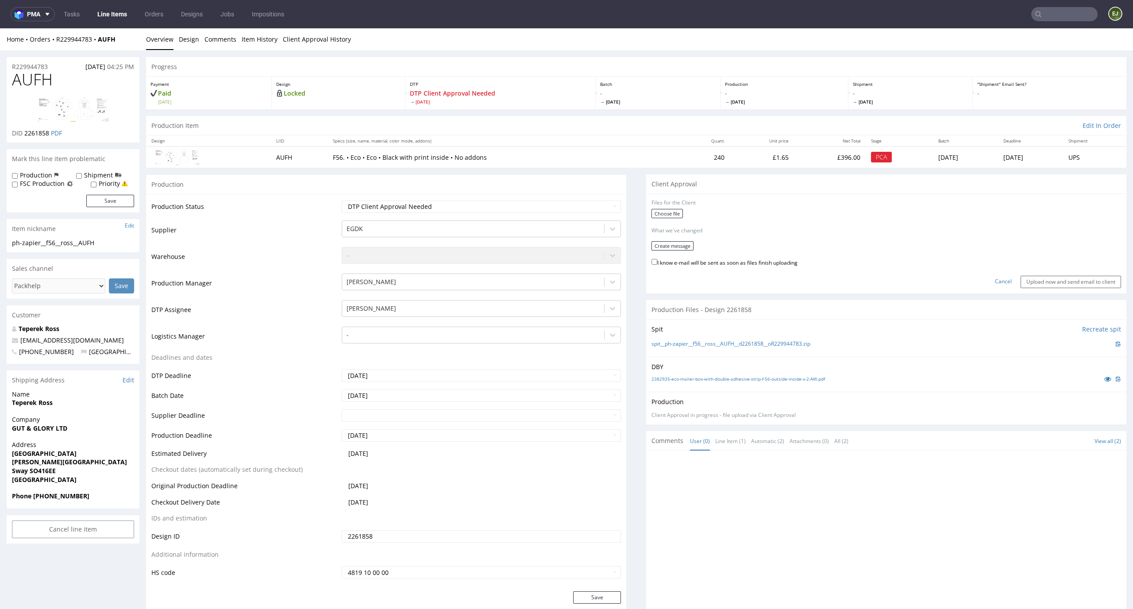
click at [663, 208] on form "Files for the Client Choose file What we've changed Create message I know e-mai…" at bounding box center [887, 243] width 470 height 89
click at [657, 209] on label "Choose file" at bounding box center [667, 213] width 31 height 9
click at [0, 28] on input "Choose file" at bounding box center [0, 28] width 0 height 0
click at [682, 252] on button "Create message" at bounding box center [673, 251] width 42 height 9
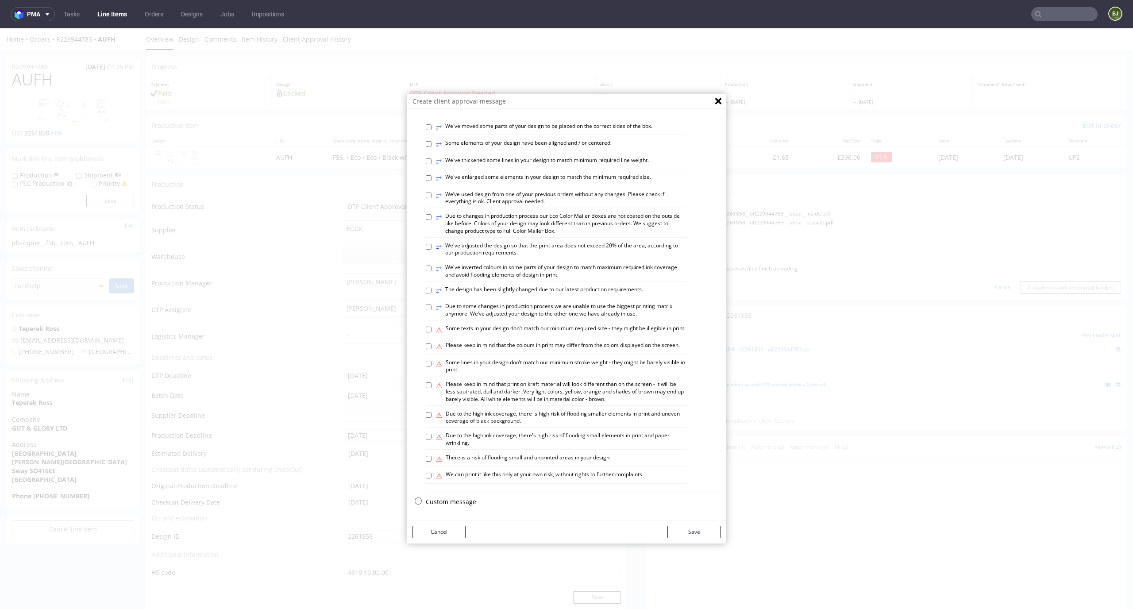
scroll to position [341, 0]
click at [465, 499] on p "Custom message" at bounding box center [573, 502] width 295 height 9
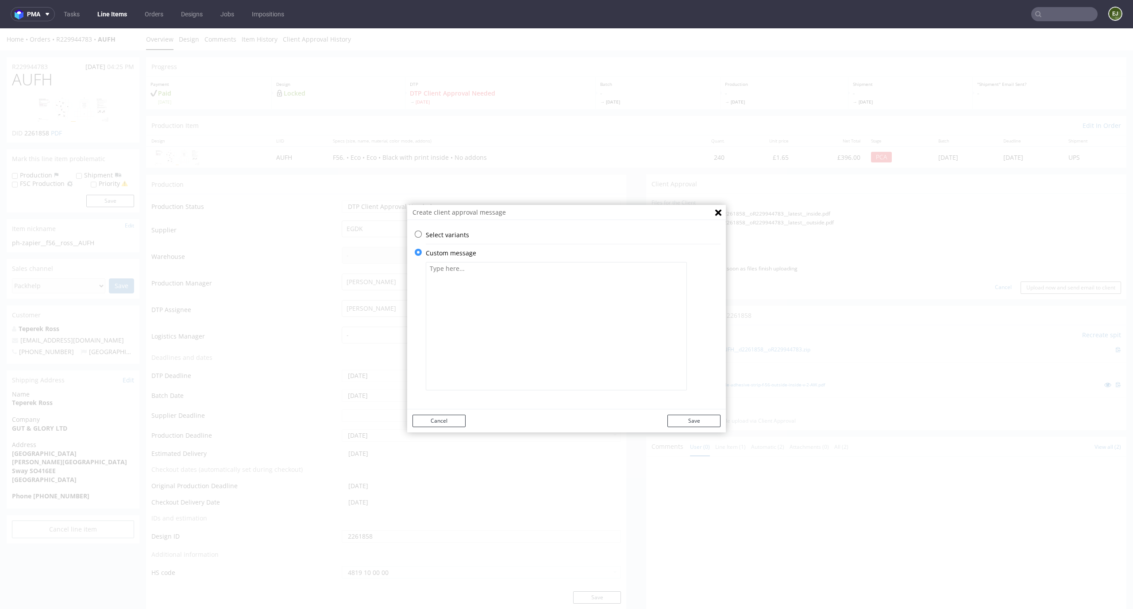
click at [504, 272] on textarea at bounding box center [556, 326] width 261 height 128
paste textarea "Around two elements on the outer part of the packaging there was a red line cal…"
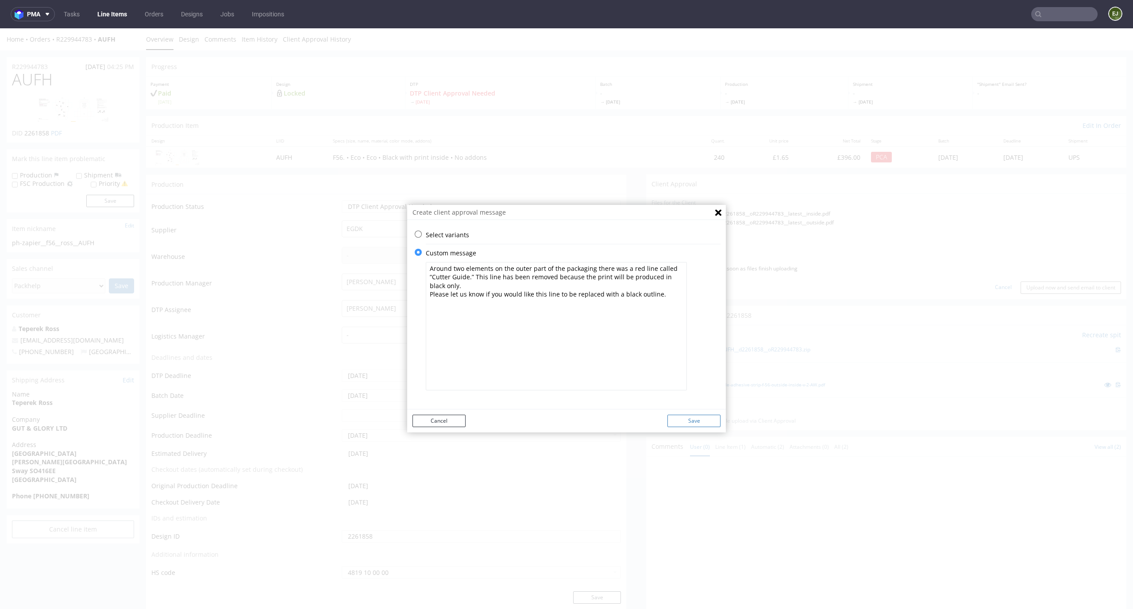
type textarea "Around two elements on the outer part of the packaging there was a red line cal…"
click at [675, 422] on button "Save" at bounding box center [693, 421] width 53 height 12
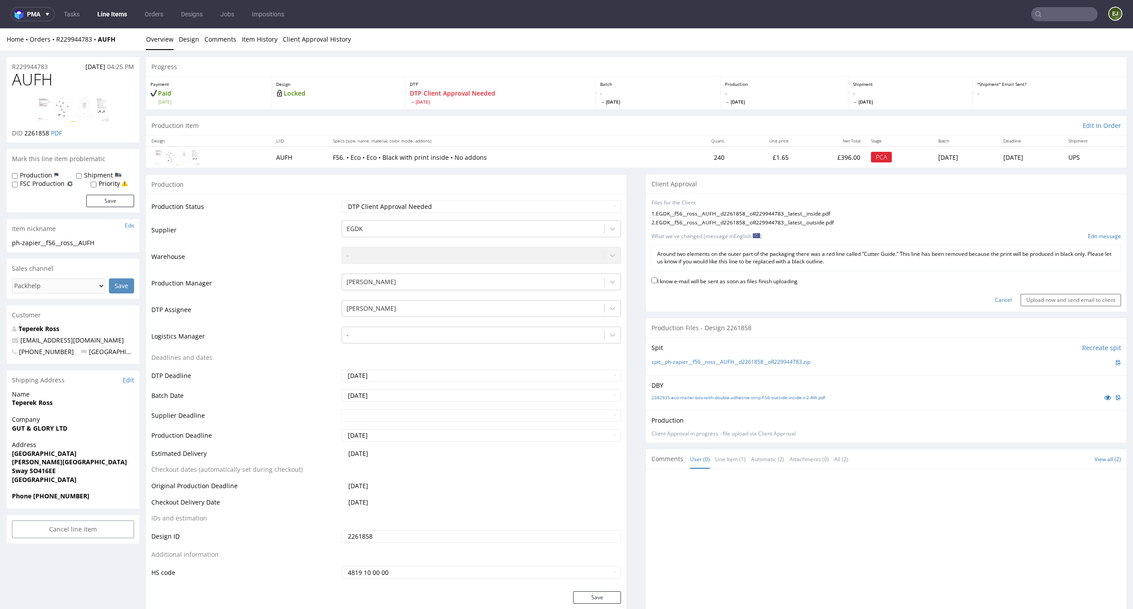
click at [756, 285] on div "I know e-mail will be sent as soon as files finish uploading" at bounding box center [887, 282] width 470 height 12
click at [754, 282] on label "I know e-mail will be sent as soon as files finish uploading" at bounding box center [725, 281] width 146 height 10
click at [657, 282] on input "I know e-mail will be sent as soon as files finish uploading" at bounding box center [655, 281] width 6 height 6
checkbox input "true"
click at [1021, 299] on input "Upload now and send email to client" at bounding box center [1071, 300] width 100 height 12
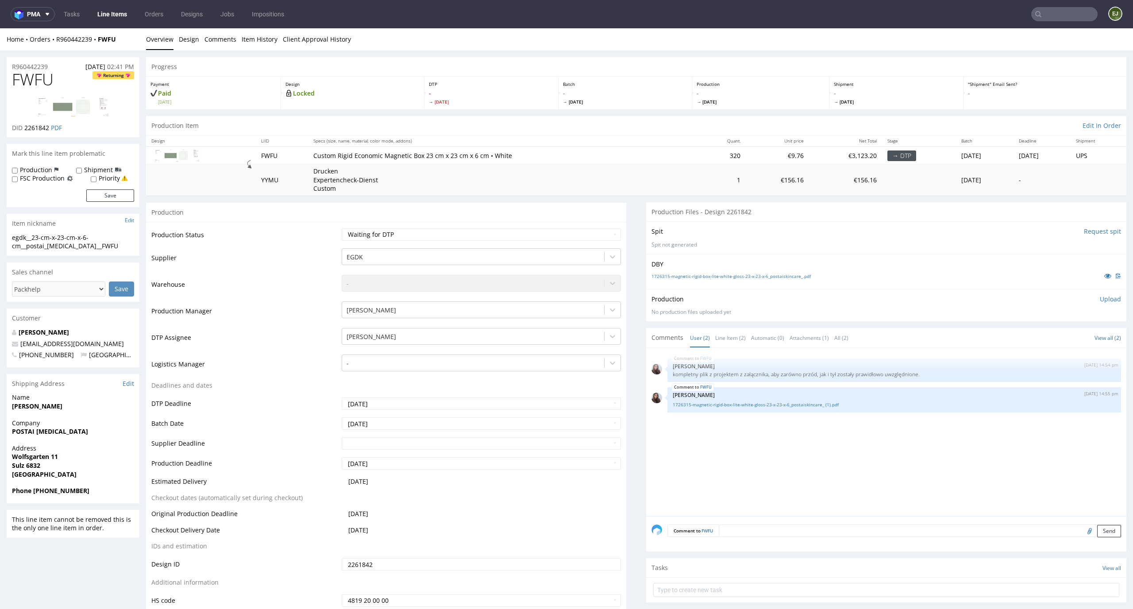
click at [647, 103] on span "[DATE]" at bounding box center [625, 102] width 125 height 6
click at [708, 275] on link "1726315-magnetic-rigid-box-lite-white-gloss-23-x-23-x-6_postaiskincare_.pdf" at bounding box center [731, 276] width 159 height 6
click at [1087, 228] on input "Request spit" at bounding box center [1102, 231] width 37 height 9
click at [725, 337] on link "Line Item (2)" at bounding box center [730, 337] width 31 height 19
click at [763, 410] on div "FWFU [DATE] 14:55 pm [PERSON_NAME] 1726315-magnetic-rigid-box-lite-white-gloss-…" at bounding box center [894, 399] width 454 height 25
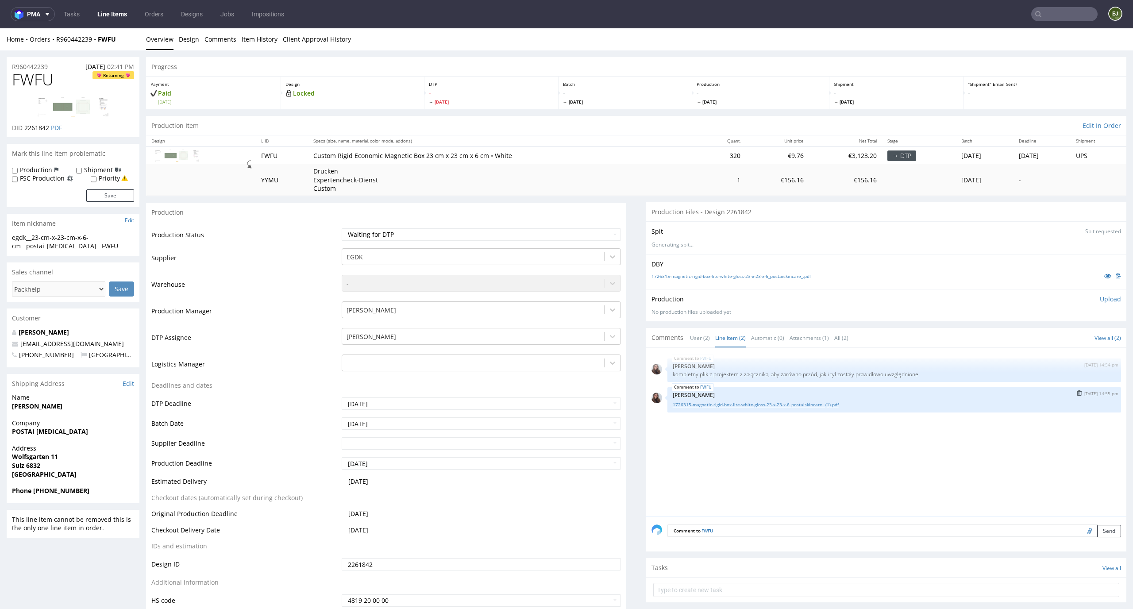
click at [767, 405] on link "1726315-magnetic-rigid-box-lite-white-gloss-23-x-23-x-6_postaiskincare_ (1).pdf" at bounding box center [894, 404] width 443 height 7
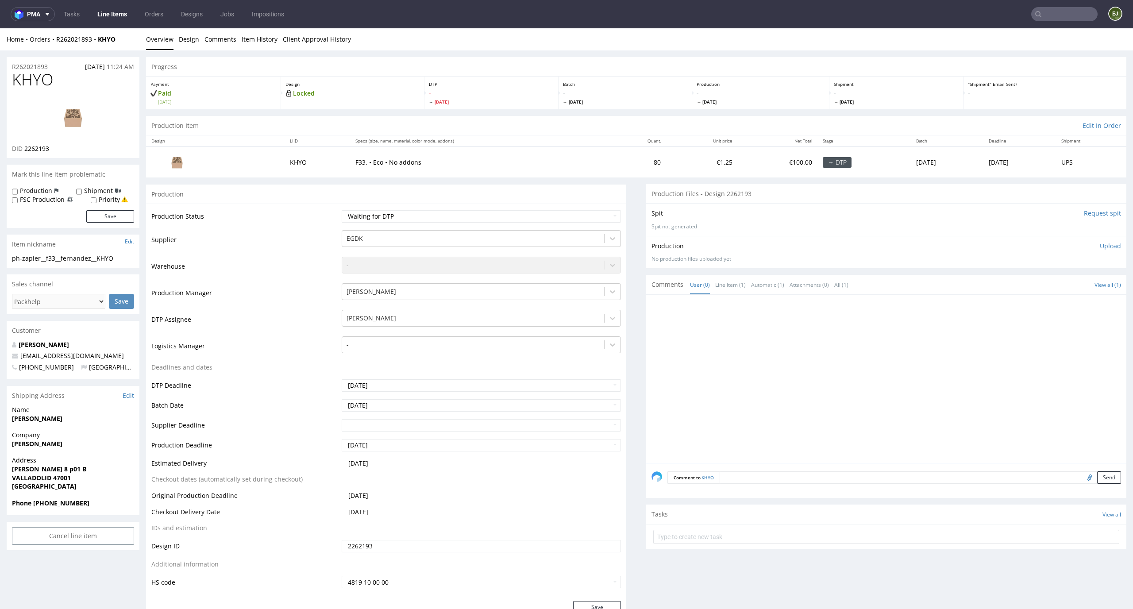
click at [1091, 212] on input "Request spit" at bounding box center [1102, 213] width 37 height 9
click at [567, 151] on td "F33. • Eco • No addons" at bounding box center [479, 162] width 259 height 31
drag, startPoint x: 58, startPoint y: 146, endPoint x: 25, endPoint y: 146, distance: 32.3
click at [25, 146] on div "DID 2262193" at bounding box center [73, 148] width 122 height 9
copy span "2262193"
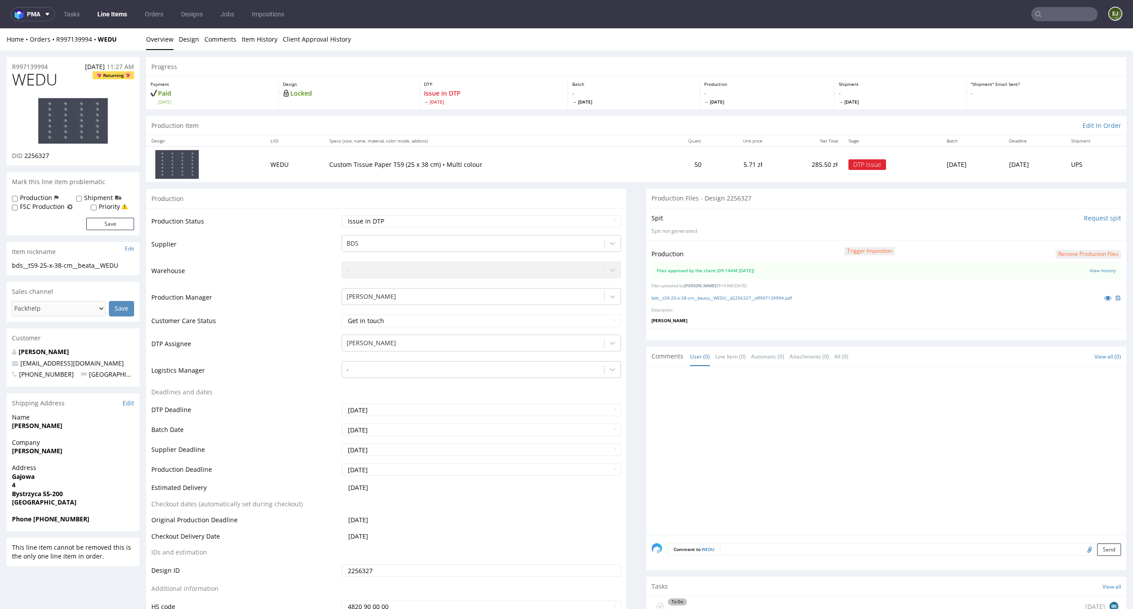
scroll to position [275, 0]
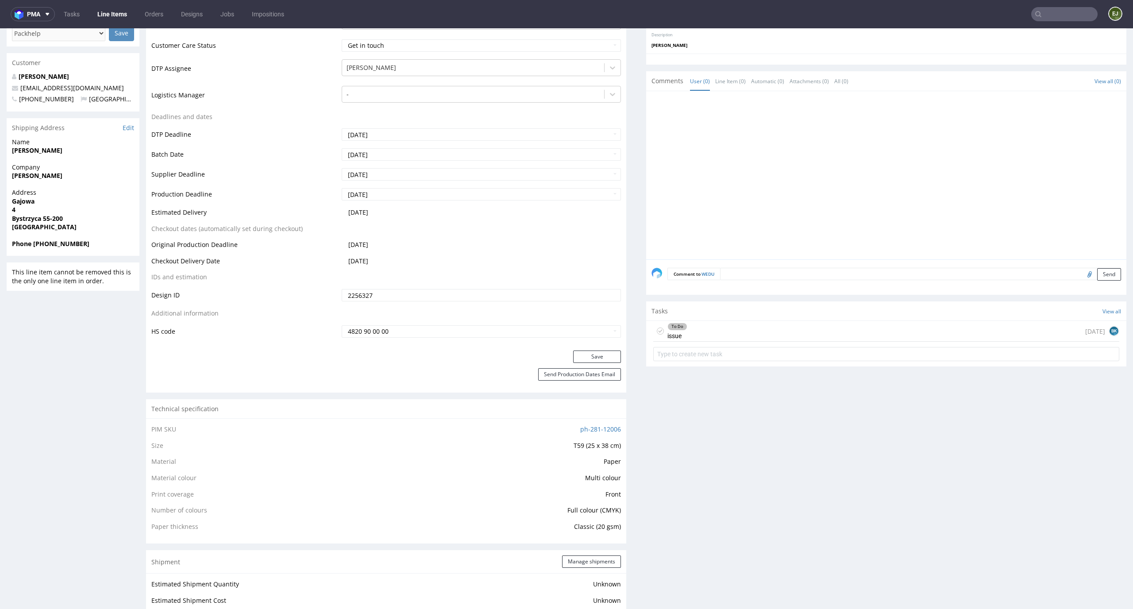
click at [728, 330] on div "To Do issue [DATE] BK" at bounding box center [886, 331] width 466 height 21
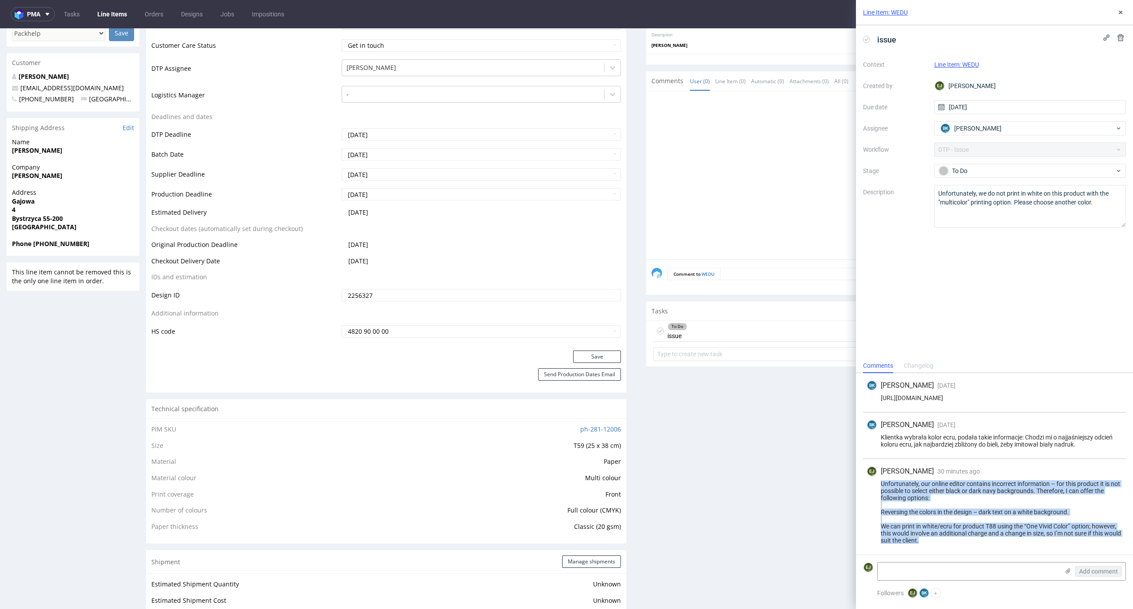
drag, startPoint x: 945, startPoint y: 539, endPoint x: 870, endPoint y: 481, distance: 95.1
click at [870, 481] on div "Unfortunately, our online editor contains incorrect information – for this prod…" at bounding box center [995, 512] width 256 height 64
copy div "Unfortunately, our online editor contains incorrect information – for this prod…"
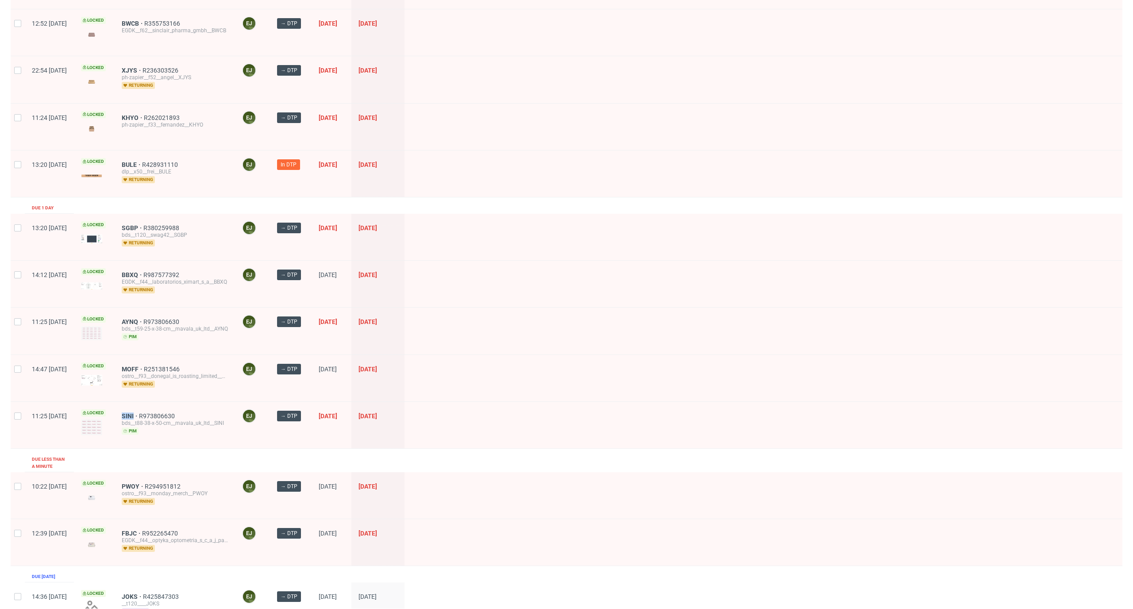
scroll to position [628, 0]
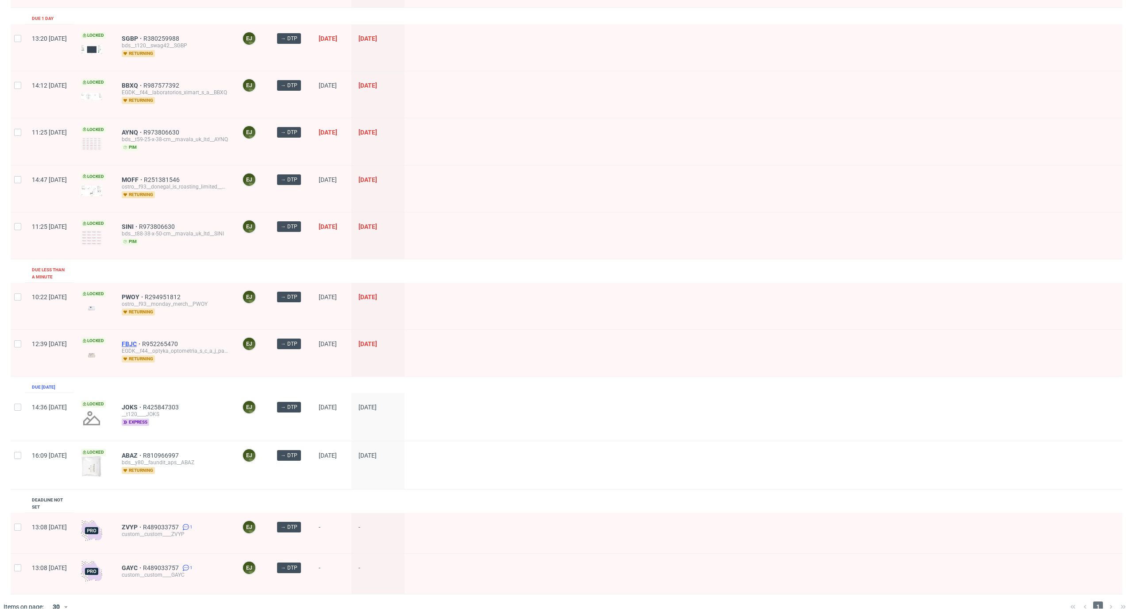
click at [142, 340] on span "FBJC" at bounding box center [132, 343] width 20 height 7
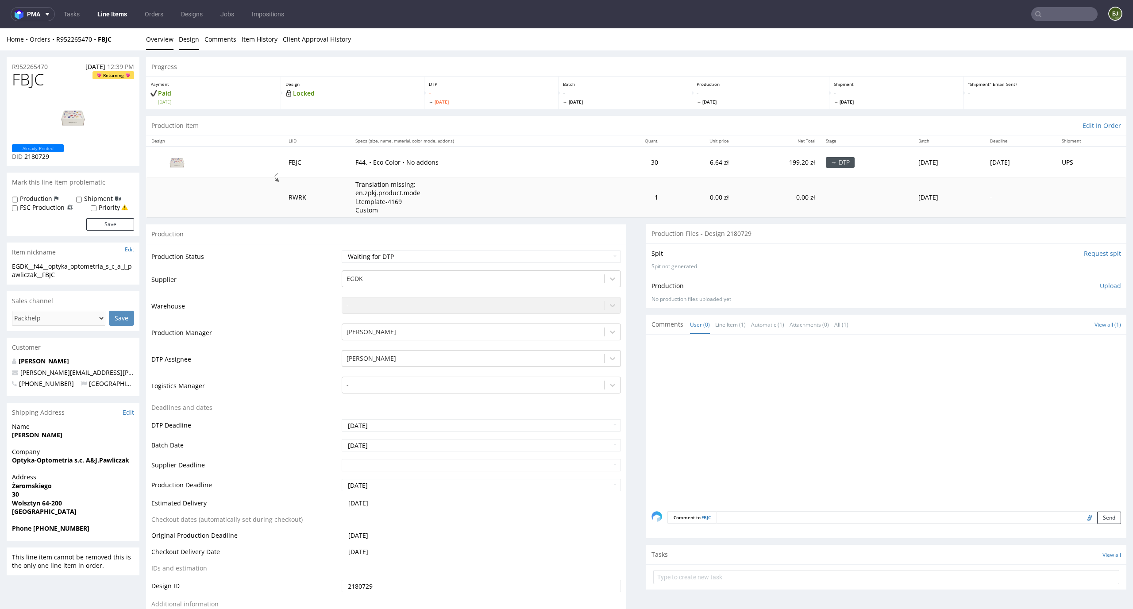
click at [186, 44] on link "Design" at bounding box center [189, 39] width 20 height 22
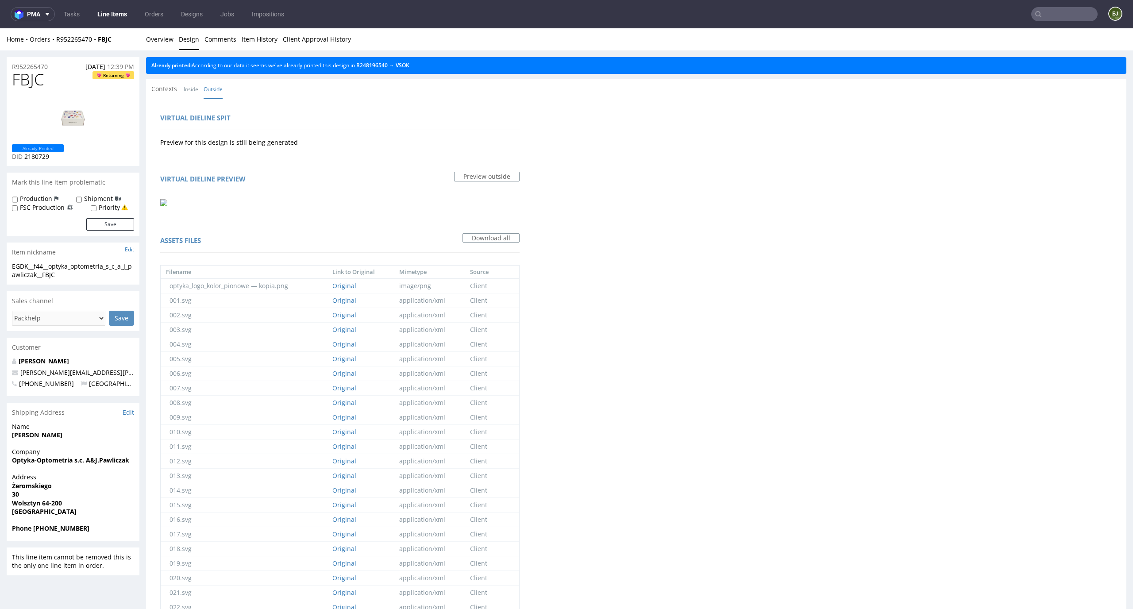
click at [409, 66] on link "VSOK" at bounding box center [403, 66] width 14 height 8
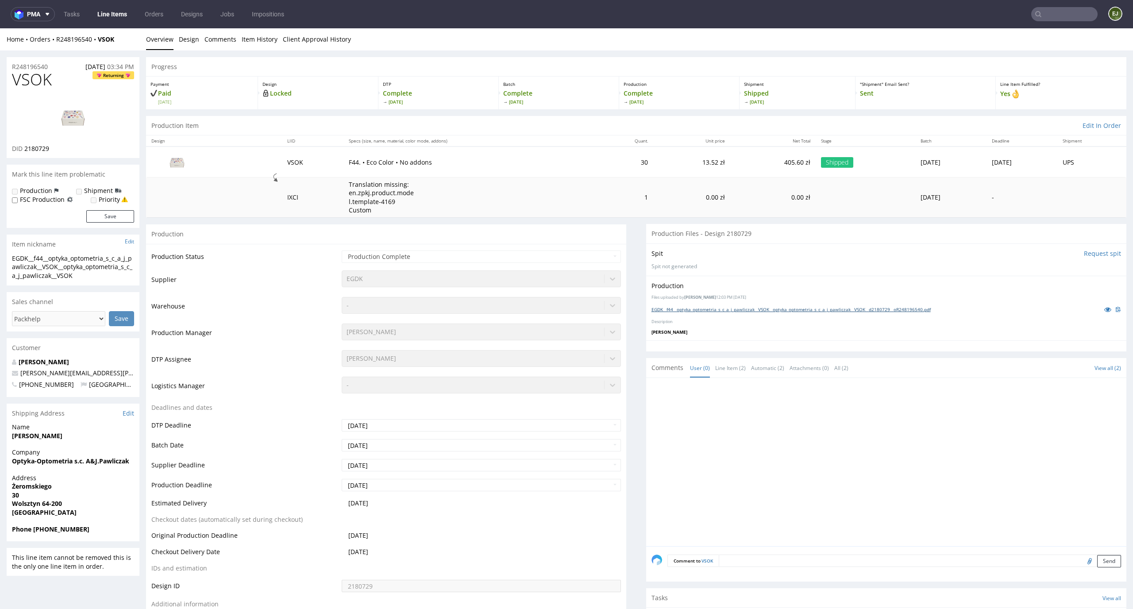
click at [775, 309] on link "EGDK__f44__optyka_optometria_s_c_a_j_pawliczak__VSOK__optyka_optometria_s_c_a_j…" at bounding box center [791, 309] width 279 height 6
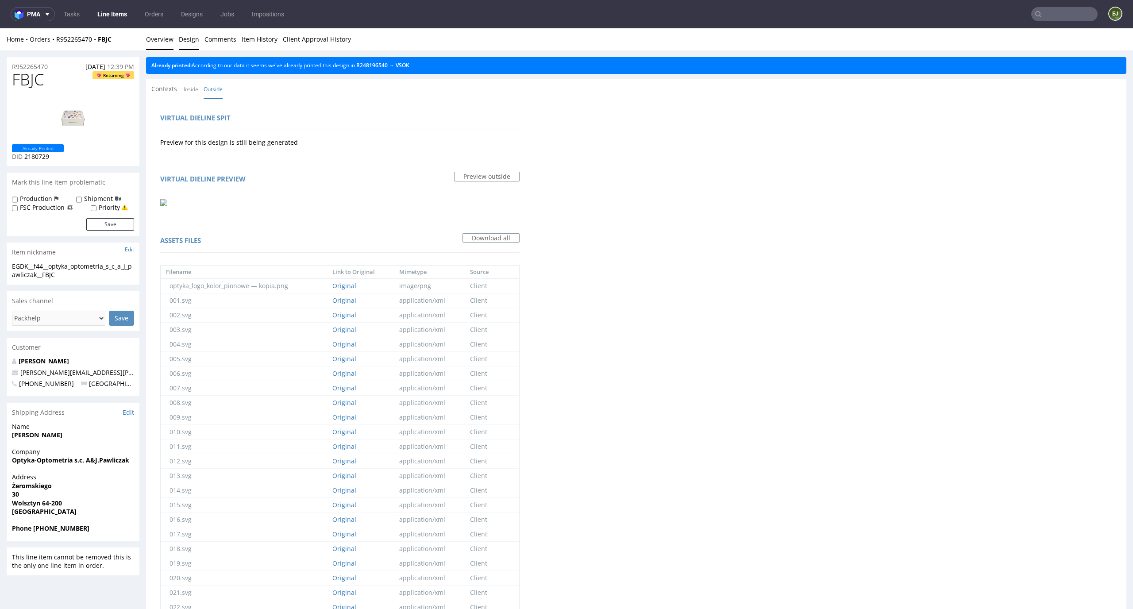
click at [153, 40] on link "Overview" at bounding box center [159, 39] width 27 height 22
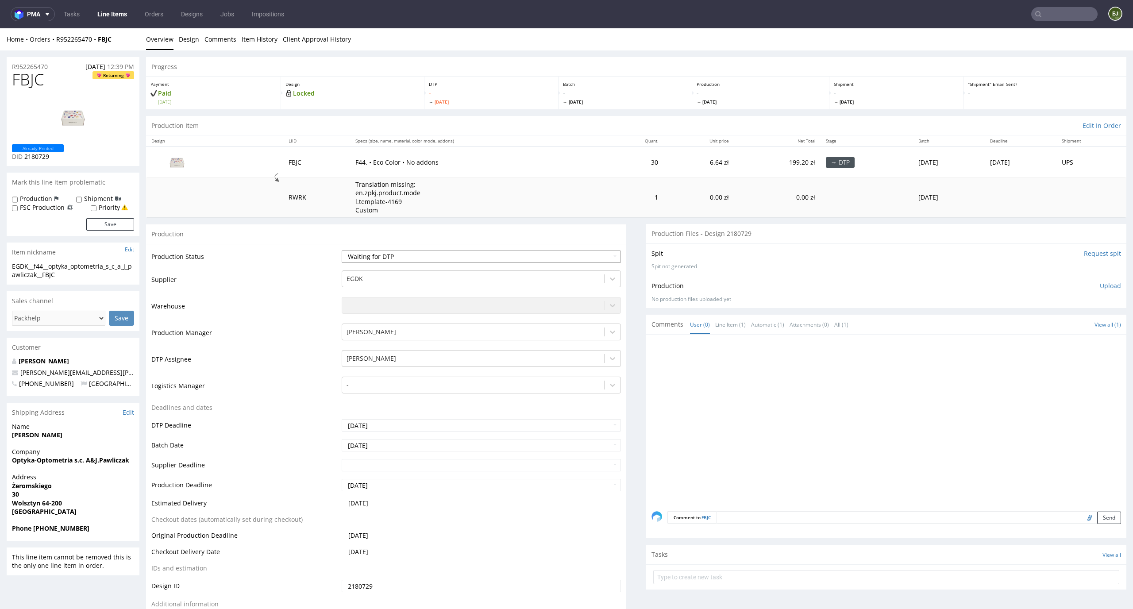
click at [480, 253] on select "Waiting for Artwork Waiting for Diecut Waiting for Mockup Waiting for DTP Waiti…" at bounding box center [482, 257] width 280 height 12
select select "dtp_in_process"
click at [342, 251] on select "Waiting for Artwork Waiting for Diecut Waiting for Mockup Waiting for DTP Waiti…" at bounding box center [482, 257] width 280 height 12
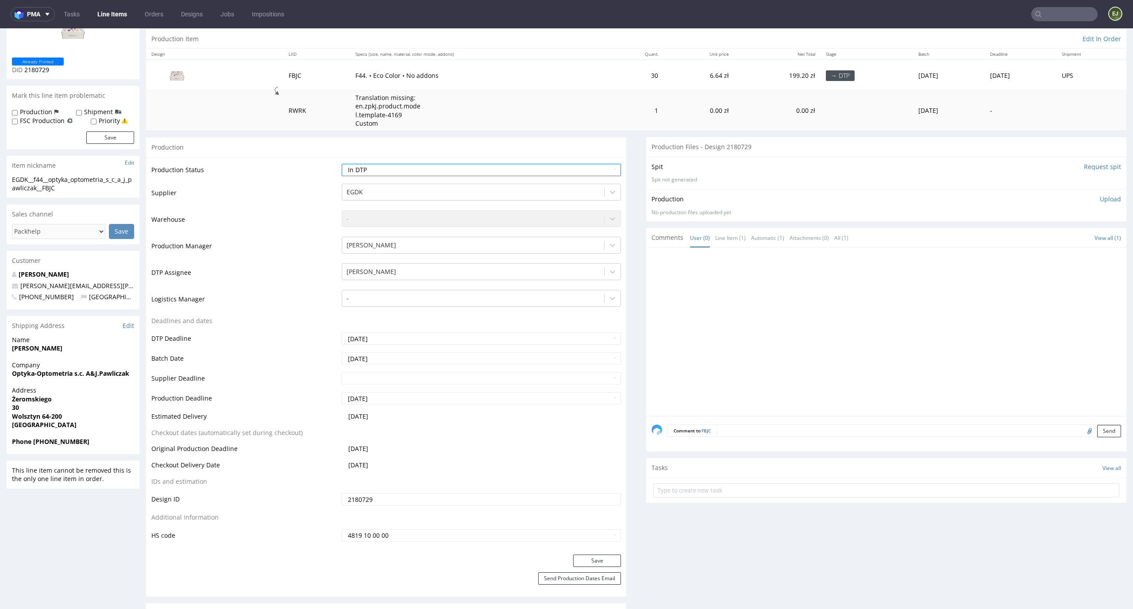
scroll to position [102, 0]
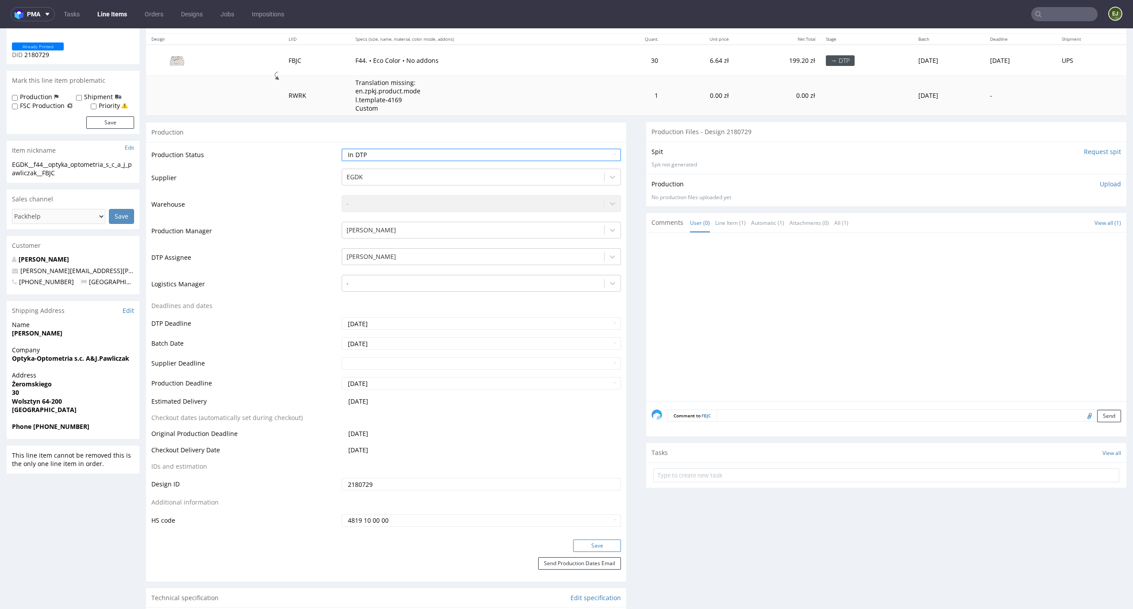
click at [597, 548] on button "Save" at bounding box center [597, 546] width 48 height 12
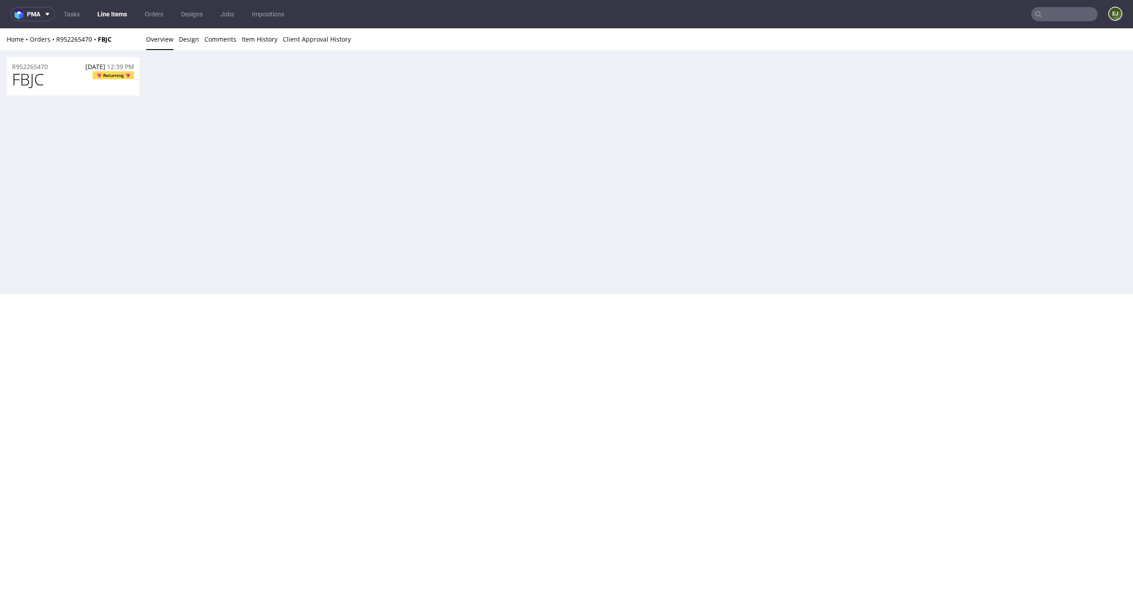
scroll to position [0, 0]
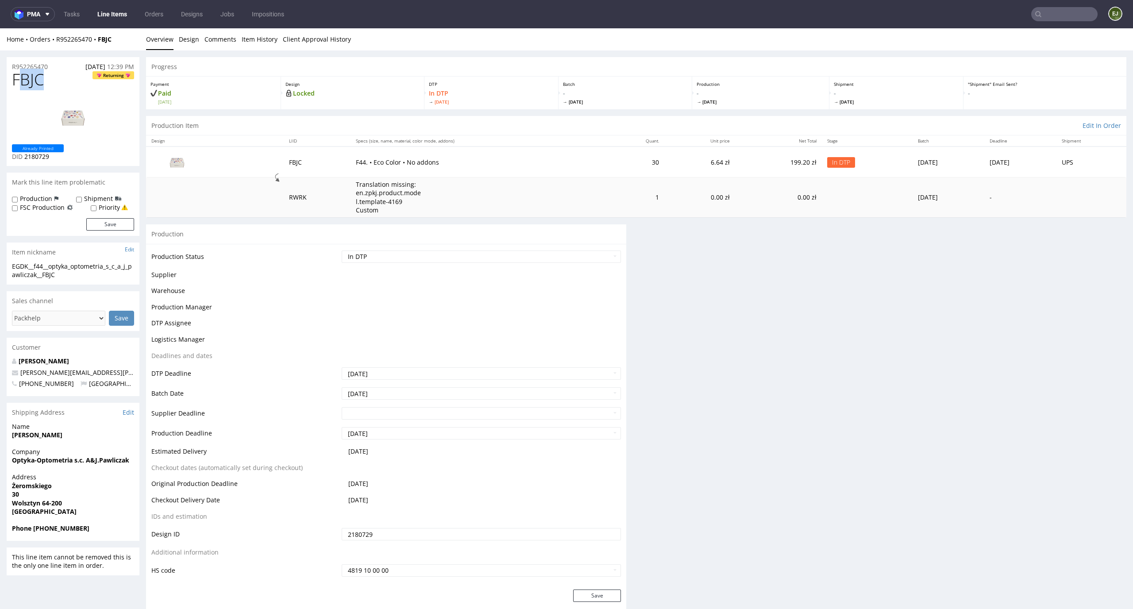
drag, startPoint x: 58, startPoint y: 74, endPoint x: 8, endPoint y: 74, distance: 50.0
click at [9, 74] on div "FBJC Returning Already Printed DID 2180729" at bounding box center [73, 118] width 133 height 95
copy span "FBJC"
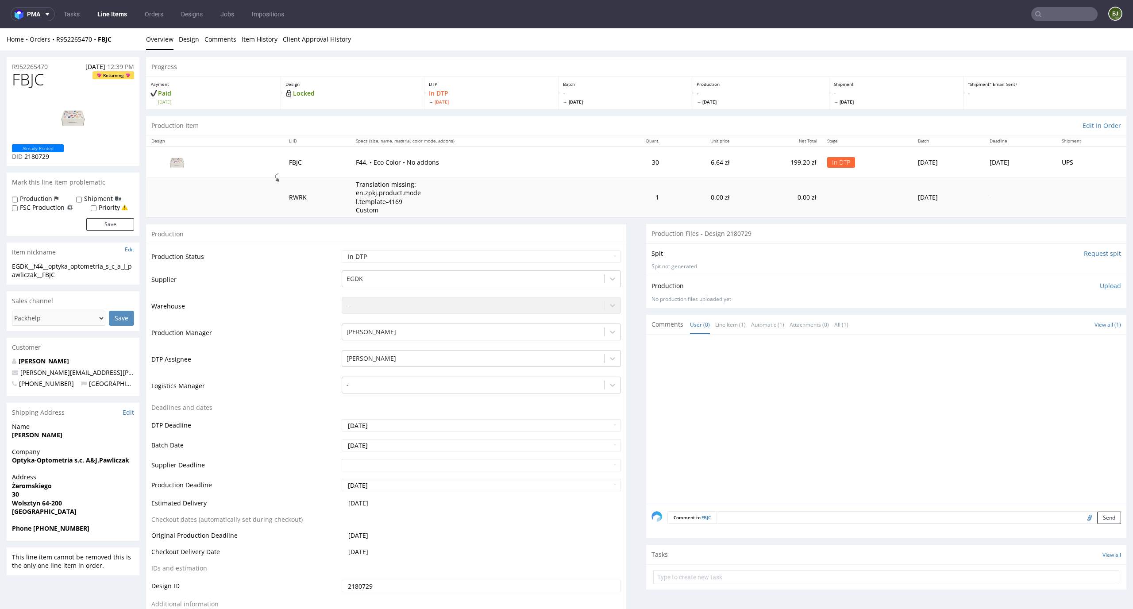
click at [58, 63] on div "R952265470 21.09.2025 12:39 PM" at bounding box center [73, 64] width 133 height 14
drag, startPoint x: 58, startPoint y: 64, endPoint x: 0, endPoint y: 60, distance: 57.7
copy p "R952265470"
click at [1099, 281] on div "Production Upload No production files uploaded yet Description (optional) Add f…" at bounding box center [886, 292] width 480 height 32
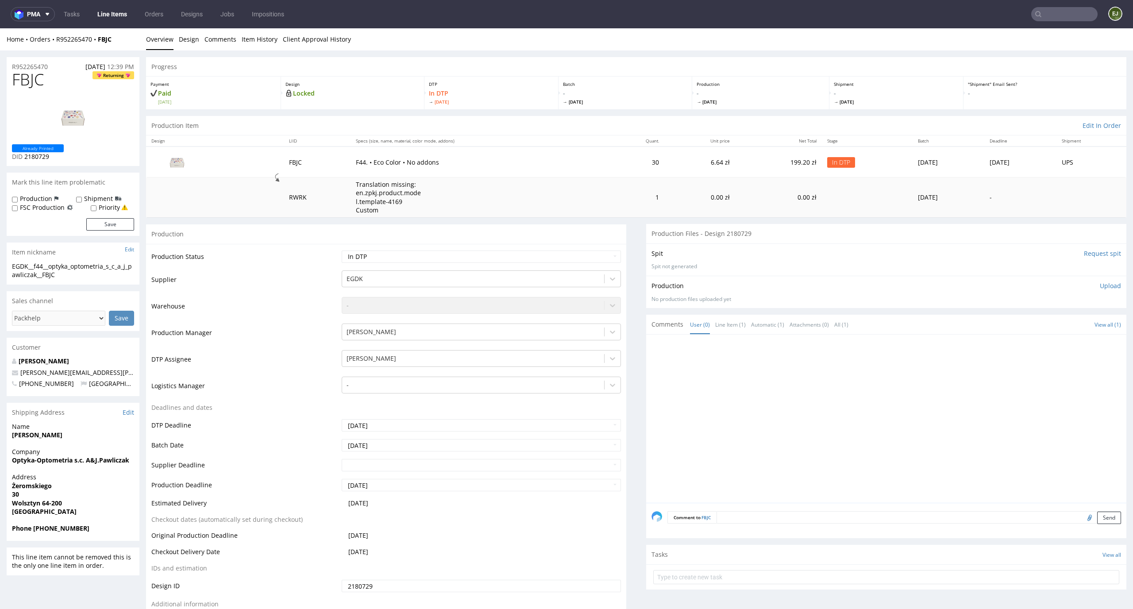
click at [1100, 289] on p "Upload" at bounding box center [1110, 286] width 21 height 9
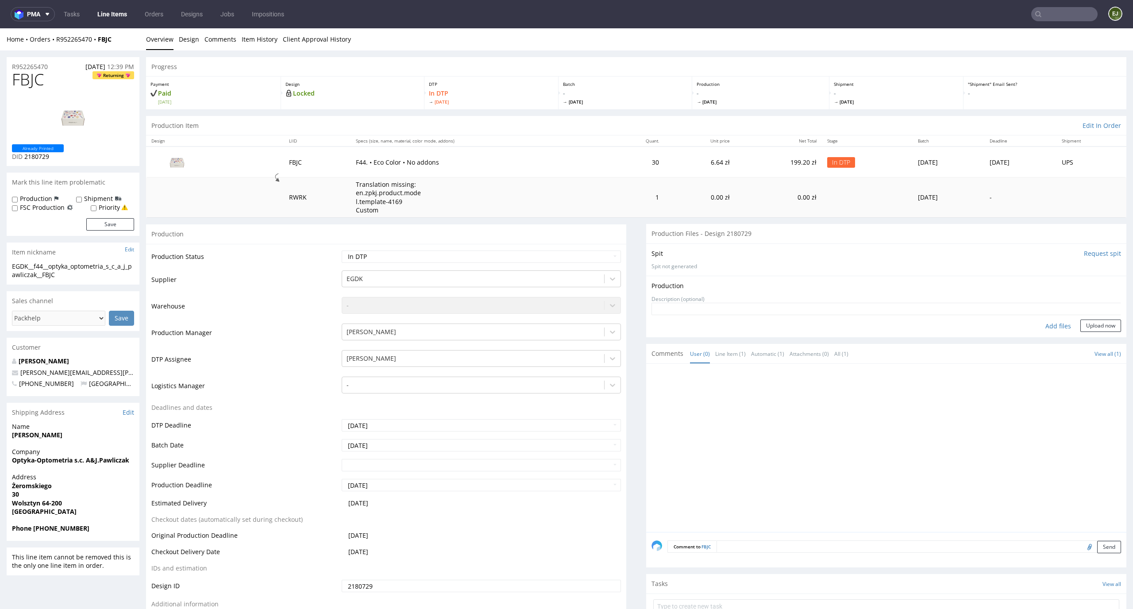
click at [1045, 324] on div "Add files" at bounding box center [1058, 326] width 44 height 13
type input "C:\fakepath\EGDK__f44__optyka_optometria_s_c_a_j_pawliczak__FBJC__optyka_optome…"
click at [1091, 336] on button "Upload now" at bounding box center [1100, 340] width 41 height 12
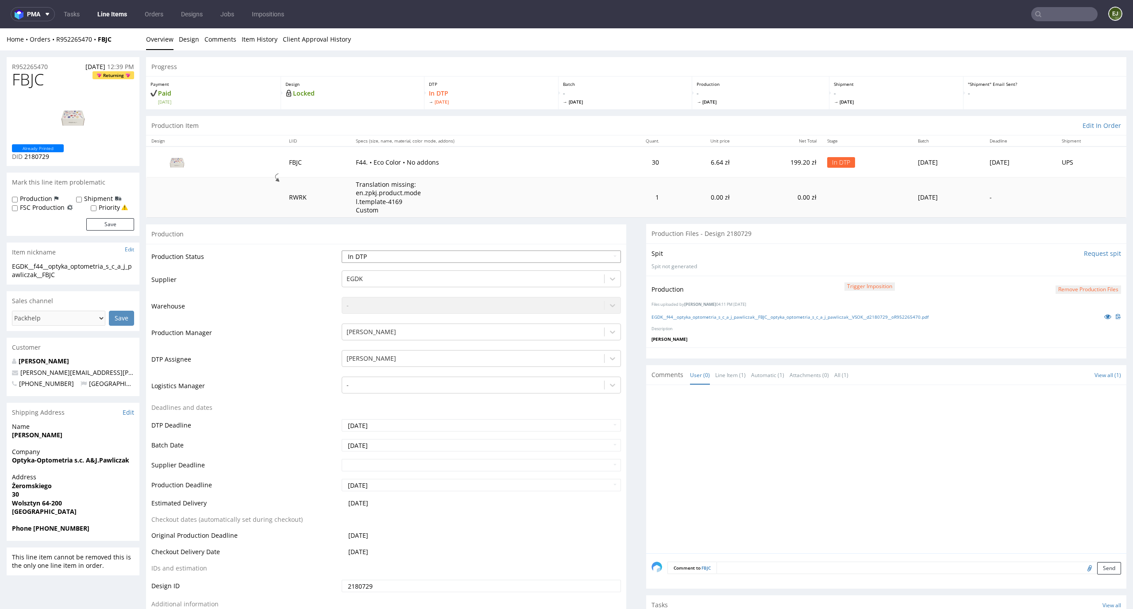
click at [589, 255] on select "Waiting for Artwork Waiting for Diecut Waiting for Mockup Waiting for DTP Waiti…" at bounding box center [482, 257] width 280 height 12
select select "dtp_production_ready"
click at [342, 251] on select "Waiting for Artwork Waiting for Diecut Waiting for Mockup Waiting for DTP Waiti…" at bounding box center [482, 257] width 280 height 12
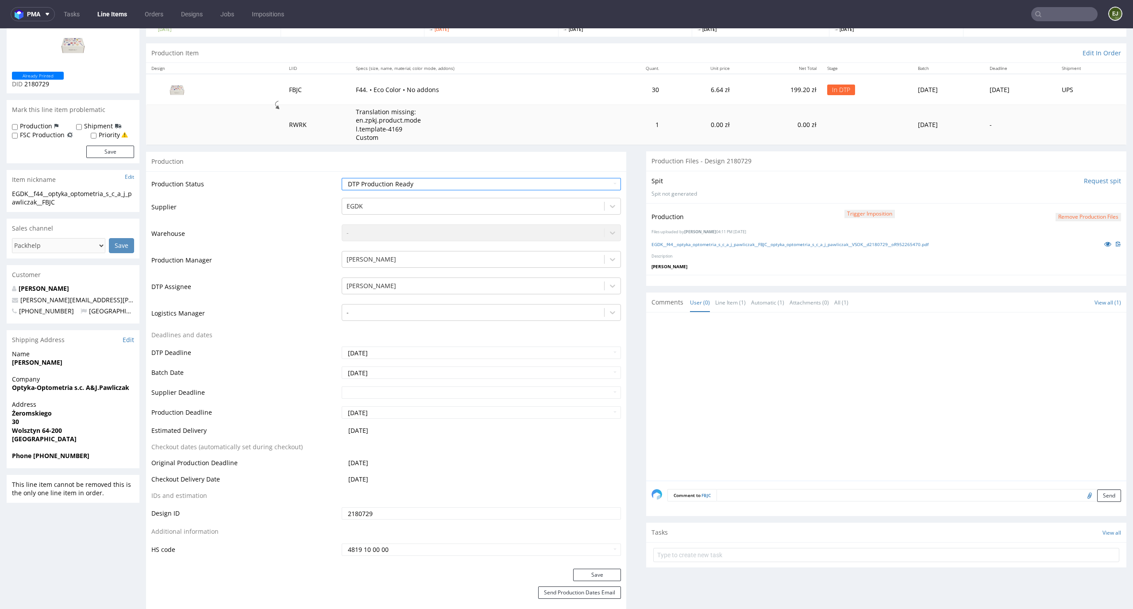
scroll to position [86, 0]
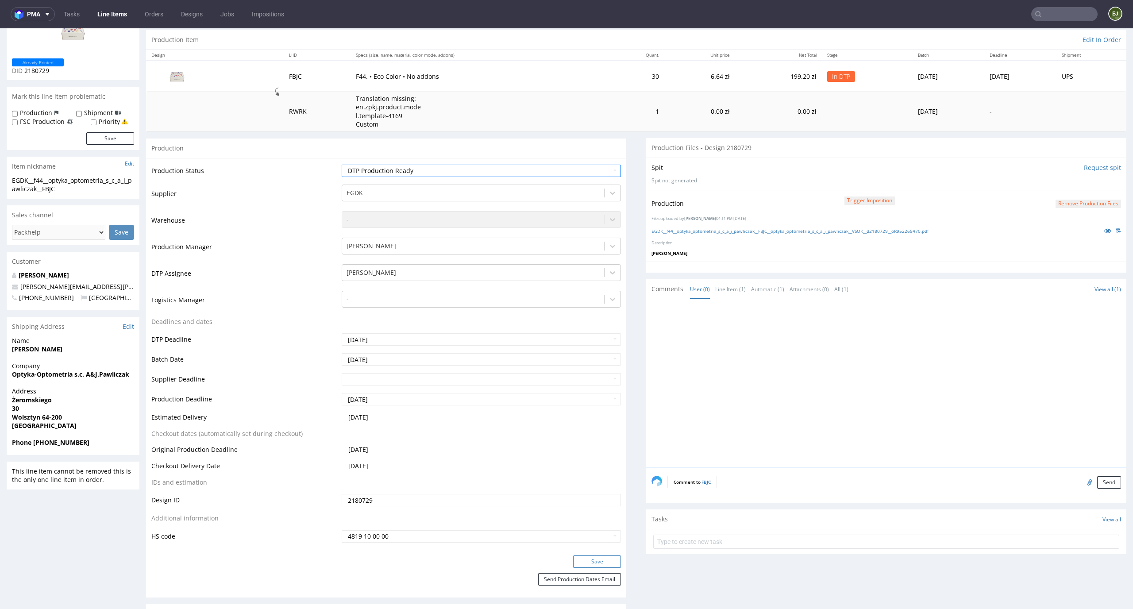
click at [600, 559] on button "Save" at bounding box center [597, 561] width 48 height 12
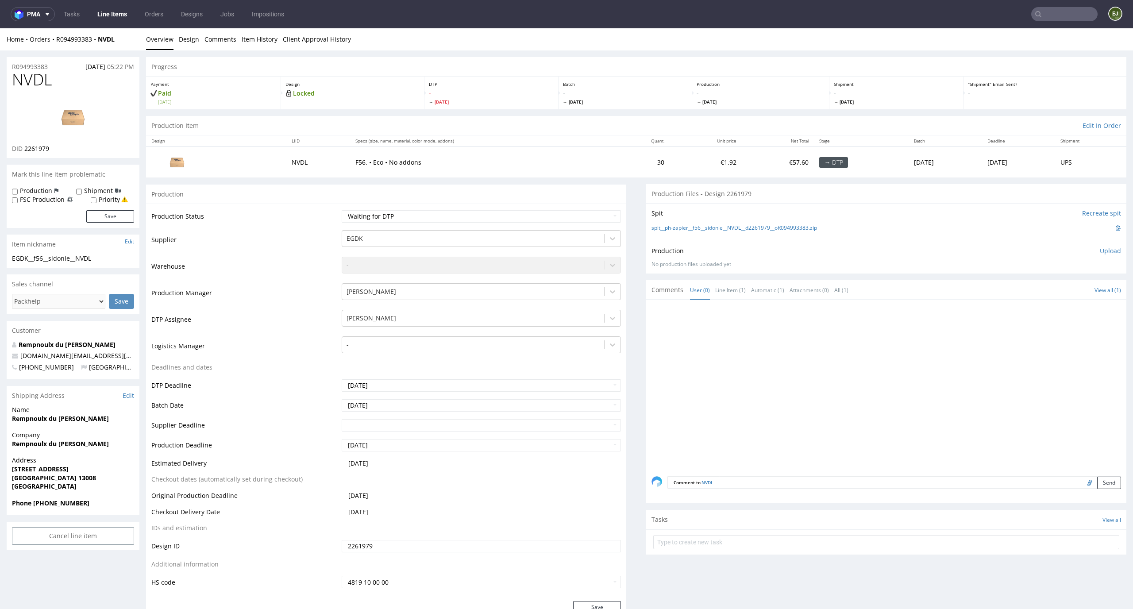
click at [115, 10] on link "Line Items" at bounding box center [112, 14] width 40 height 14
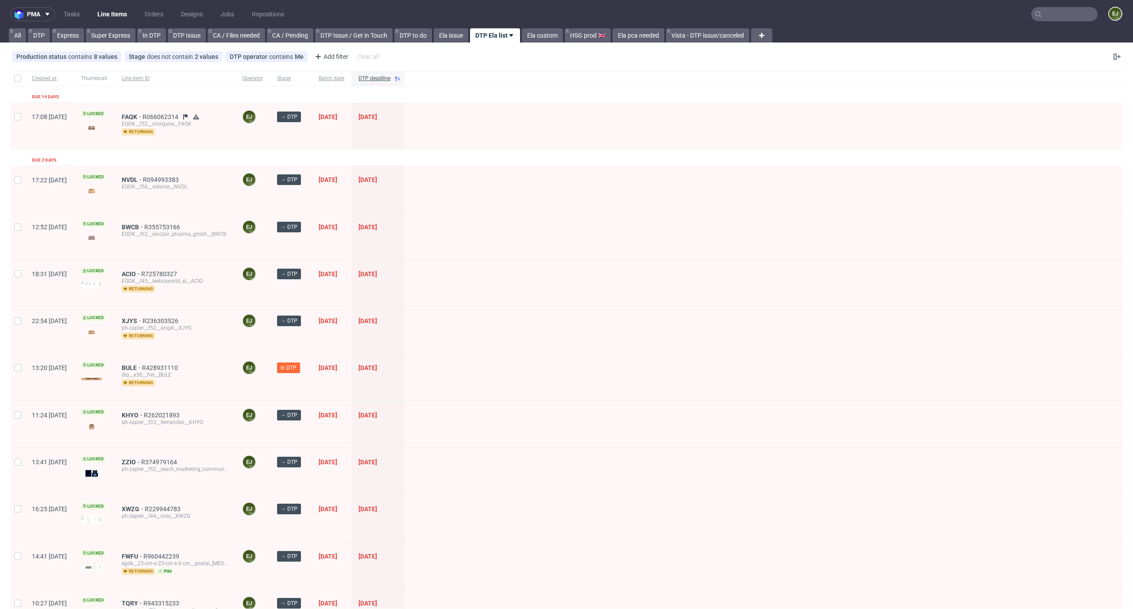
scroll to position [581, 0]
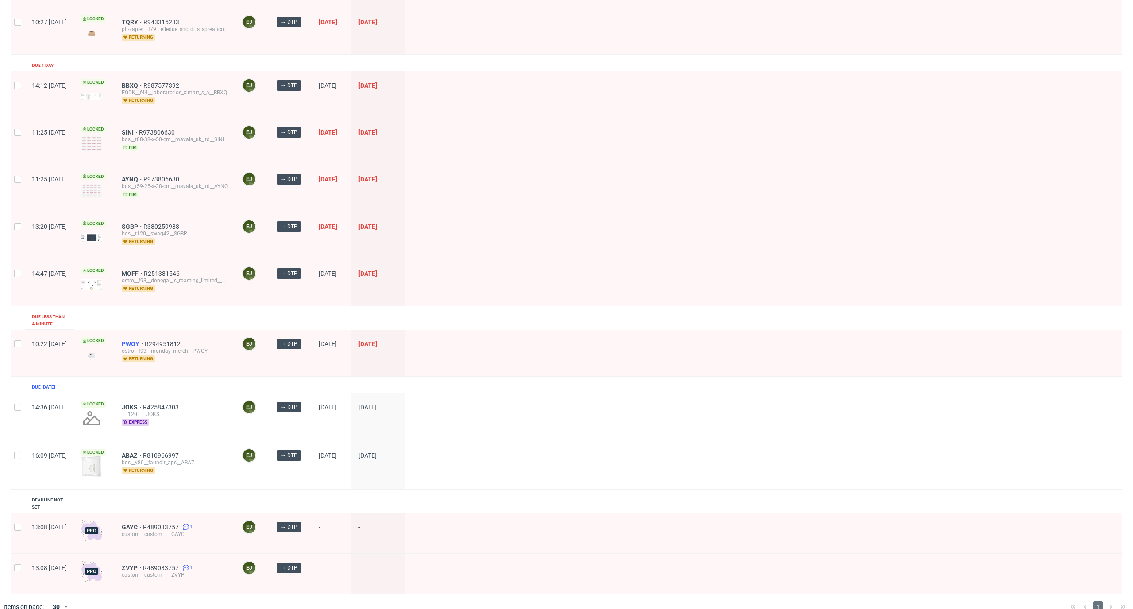
click at [145, 340] on span "PWOY" at bounding box center [133, 343] width 23 height 7
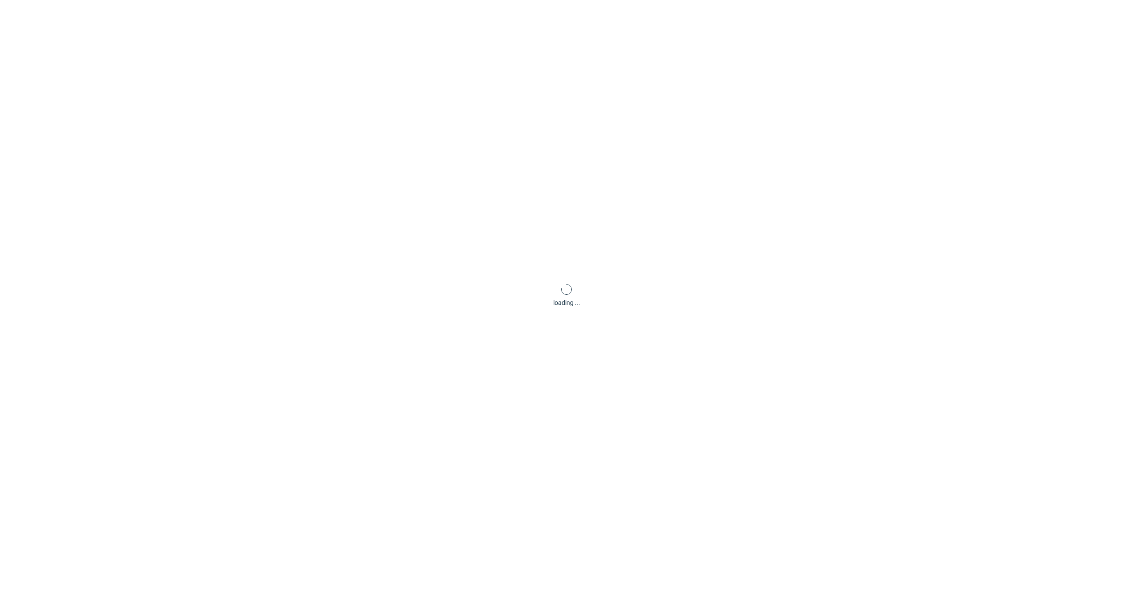
scroll to position [2, 0]
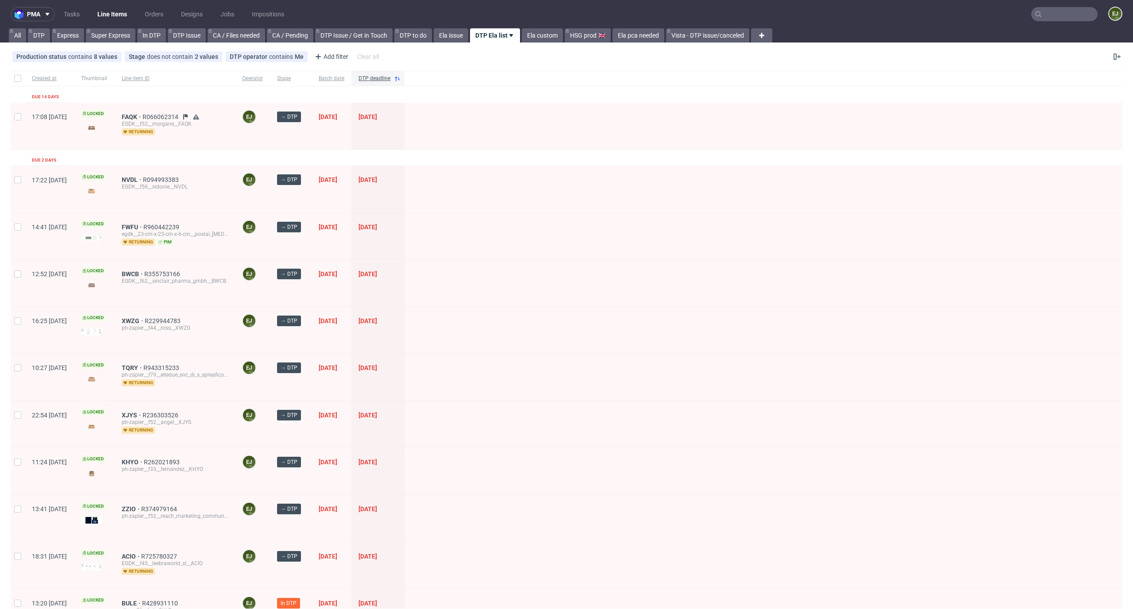
scroll to position [581, 0]
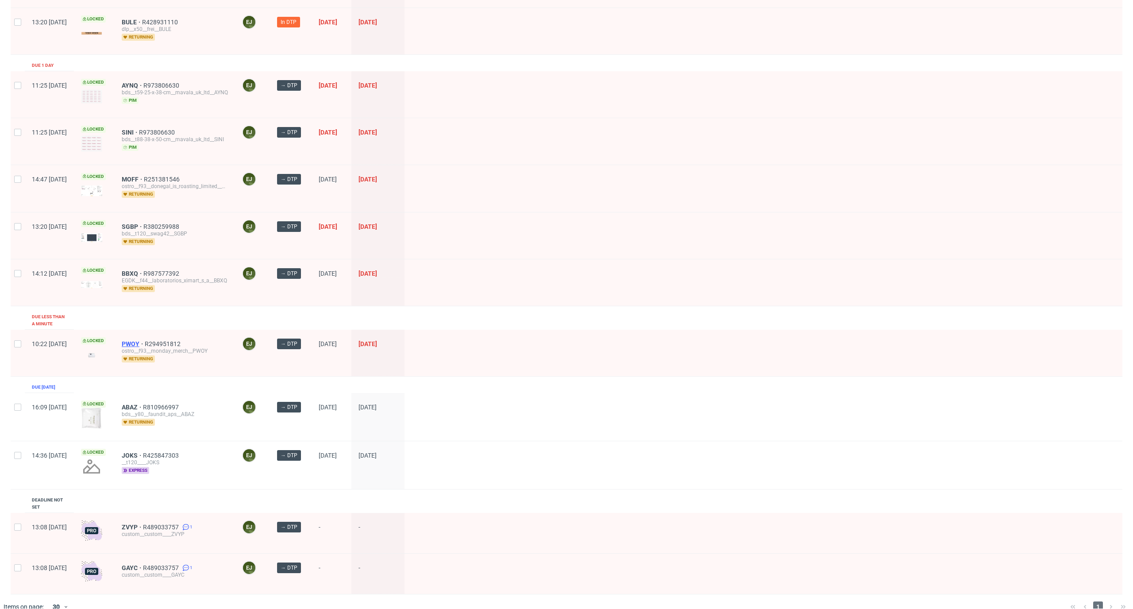
click at [145, 340] on span "PWOY" at bounding box center [133, 343] width 23 height 7
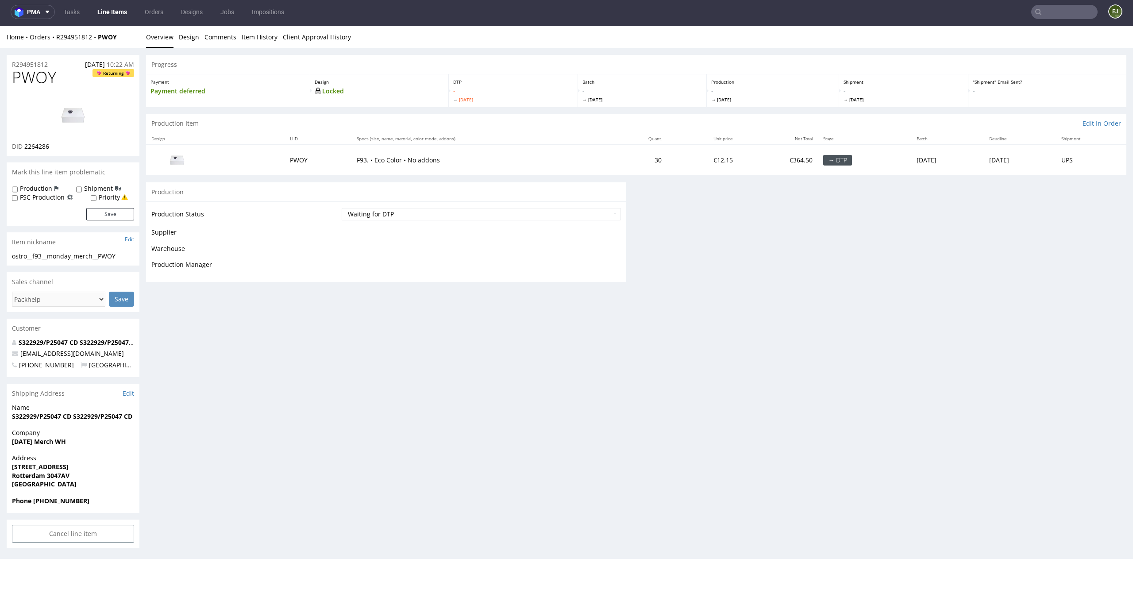
scroll to position [2, 0]
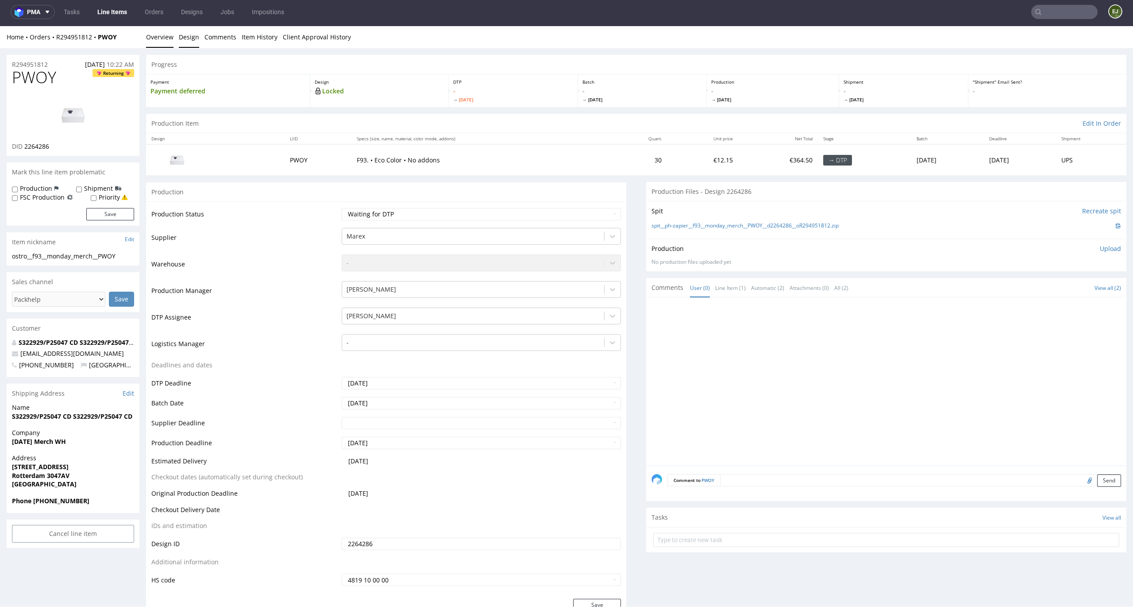
click at [187, 32] on link "Design" at bounding box center [189, 37] width 20 height 22
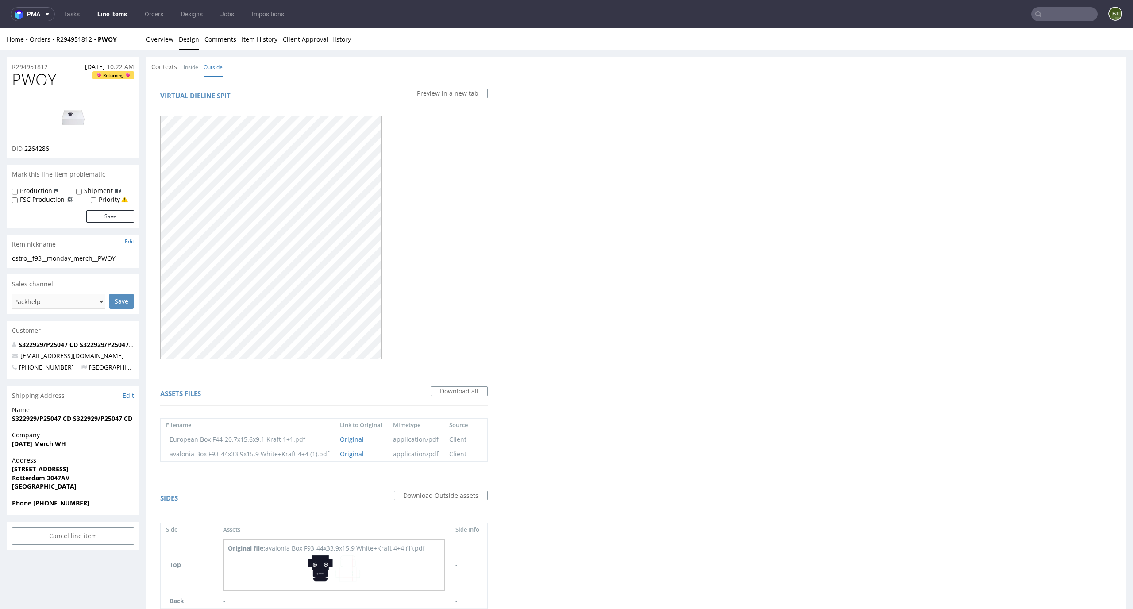
scroll to position [118, 0]
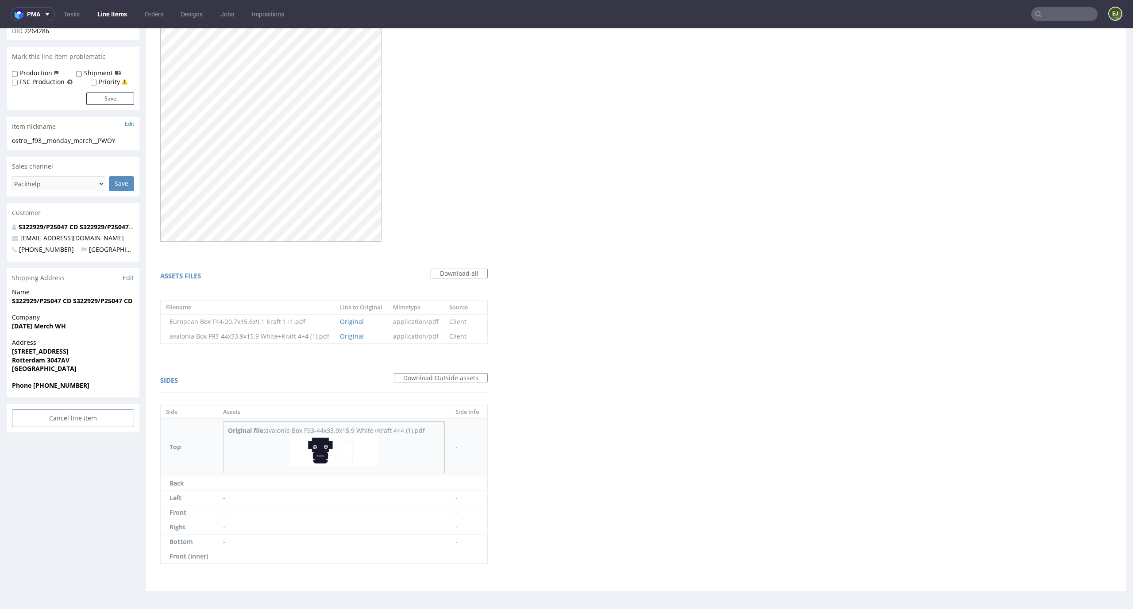
click at [308, 457] on img at bounding box center [333, 450] width 89 height 31
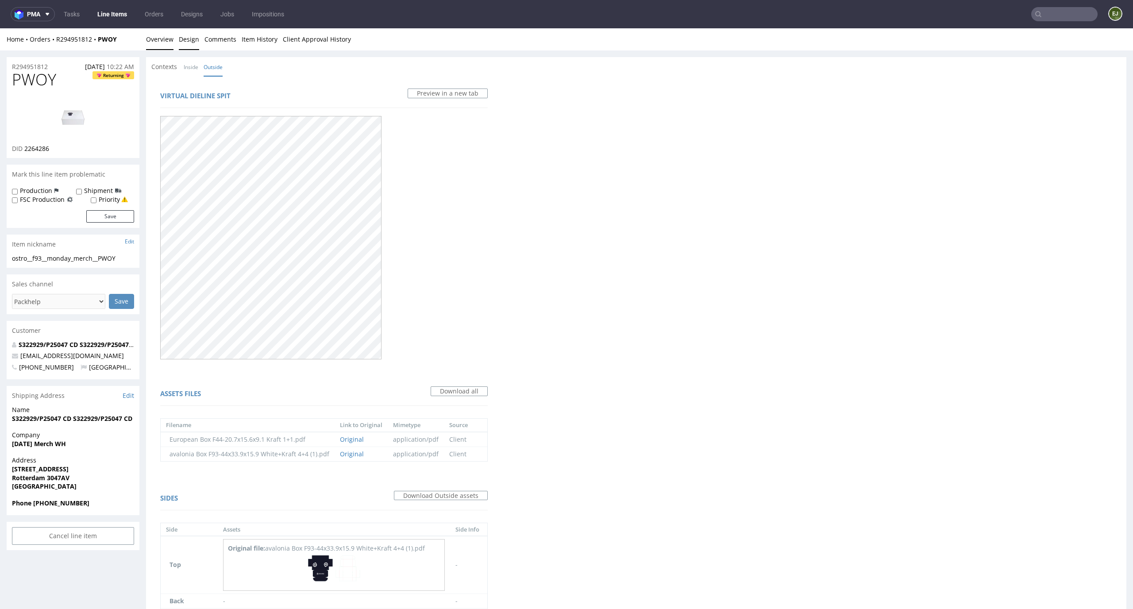
click at [160, 47] on link "Overview" at bounding box center [159, 39] width 27 height 22
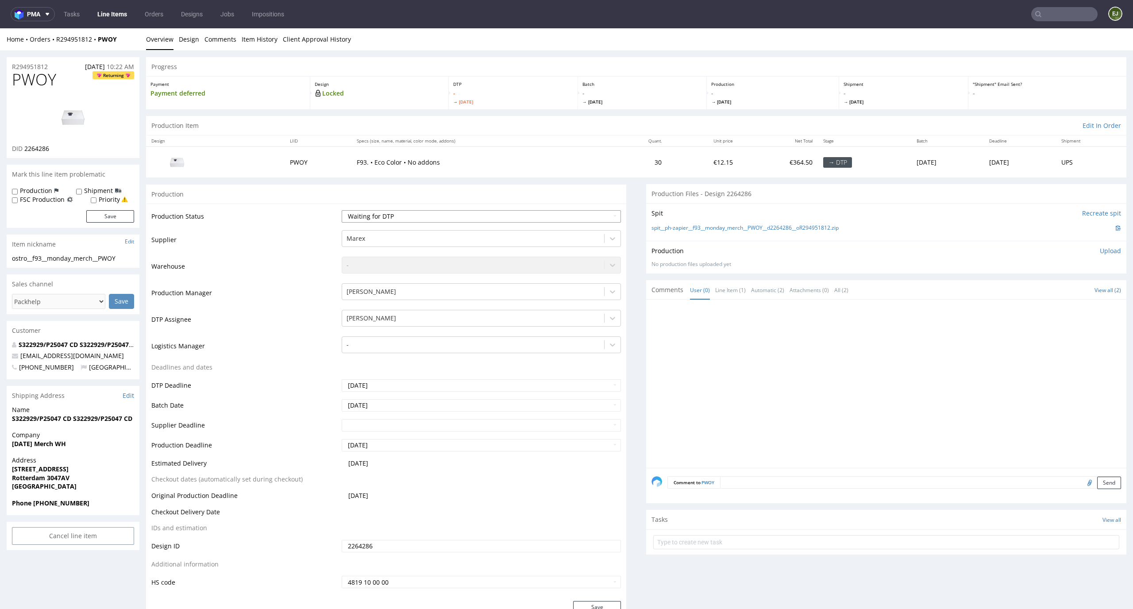
click at [447, 220] on select "Waiting for Artwork Waiting for Diecut Waiting for Mockup Waiting for DTP Waiti…" at bounding box center [482, 216] width 280 height 12
select select "dtp_issue"
click at [342, 210] on select "Waiting for Artwork Waiting for Diecut Waiting for Mockup Waiting for DTP Waiti…" at bounding box center [482, 216] width 280 height 12
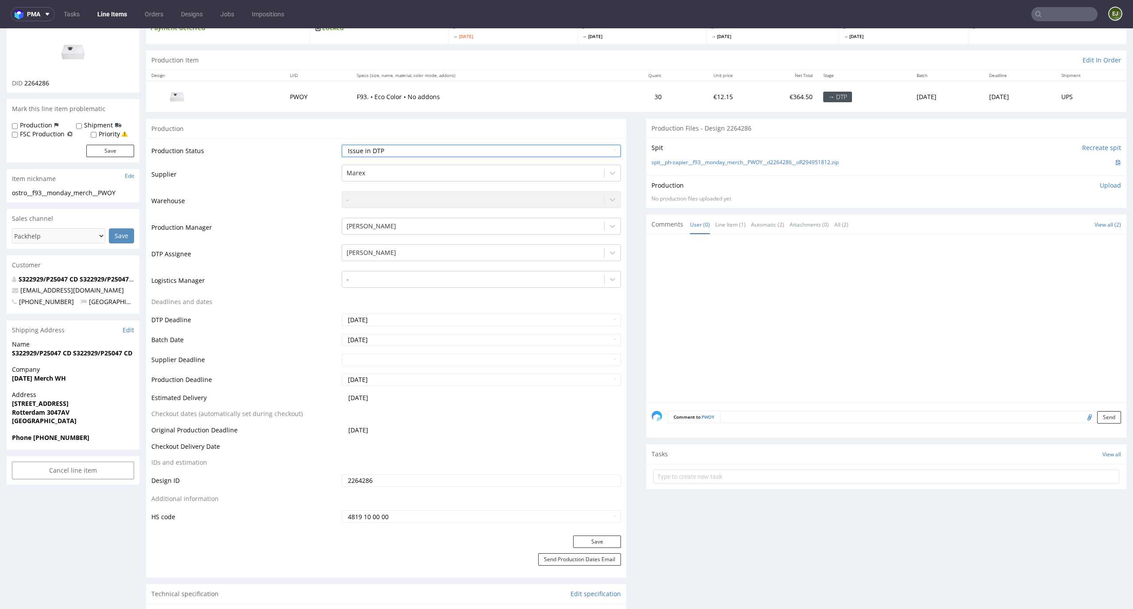
scroll to position [117, 0]
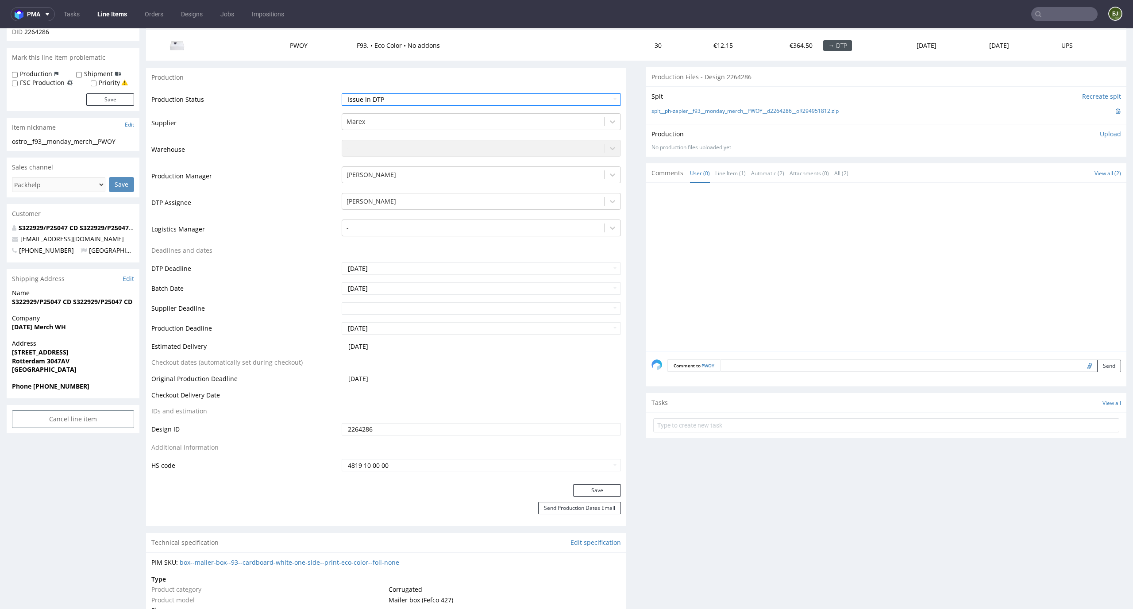
click at [602, 483] on div "Production Status Waiting for Artwork Waiting for Diecut Waiting for Mockup Wai…" at bounding box center [386, 285] width 480 height 397
click at [601, 488] on button "Save" at bounding box center [597, 490] width 48 height 12
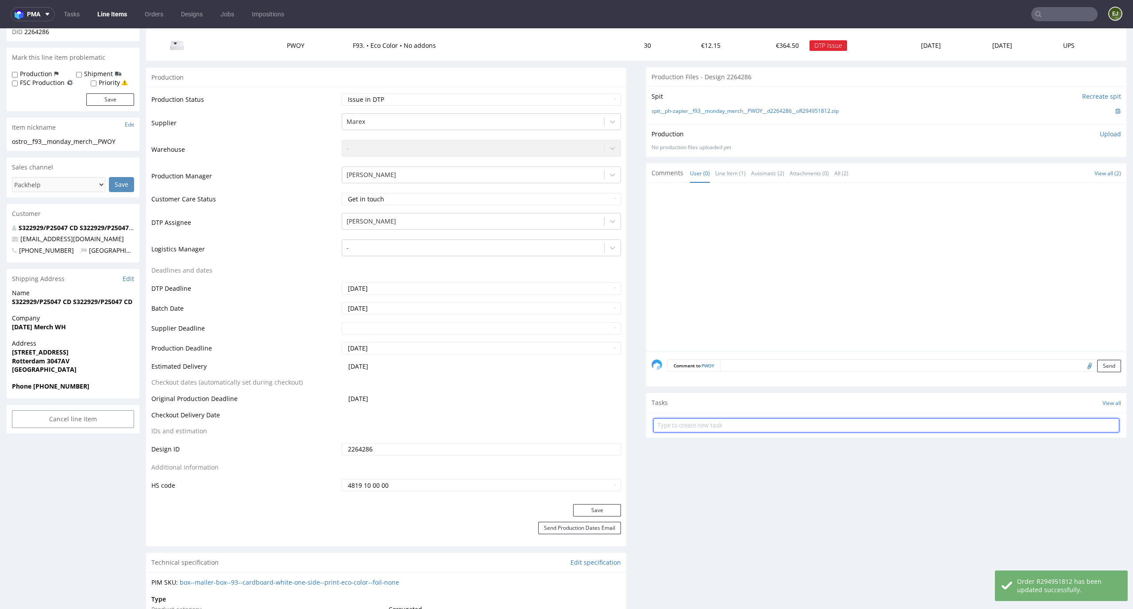
click at [741, 420] on input "text" at bounding box center [886, 425] width 466 height 14
type input "issue"
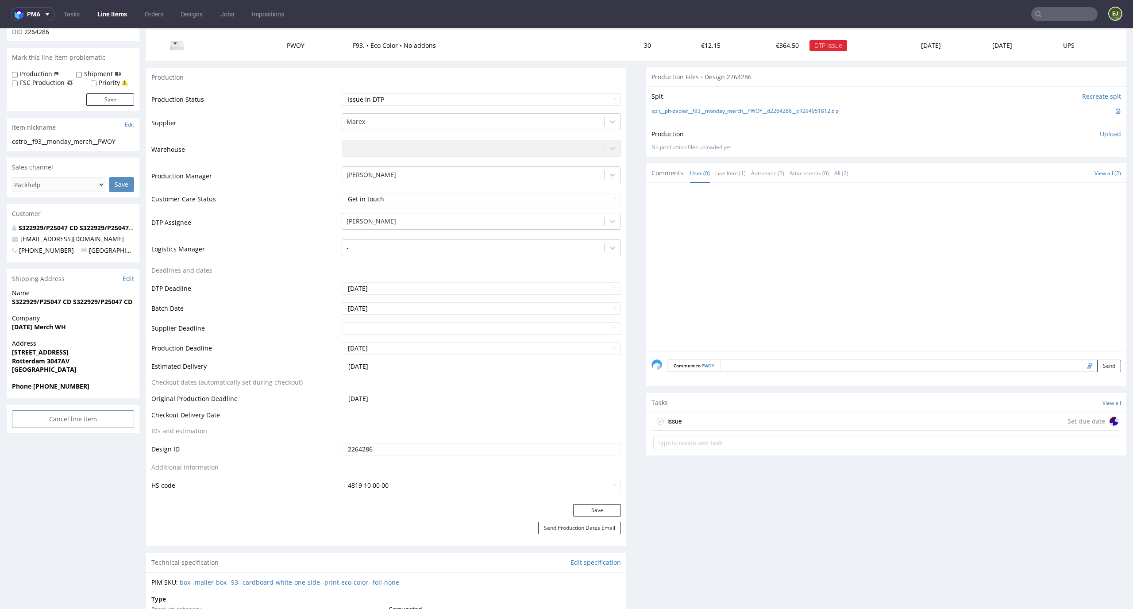
click at [730, 424] on div "issue Set due date" at bounding box center [886, 422] width 466 height 18
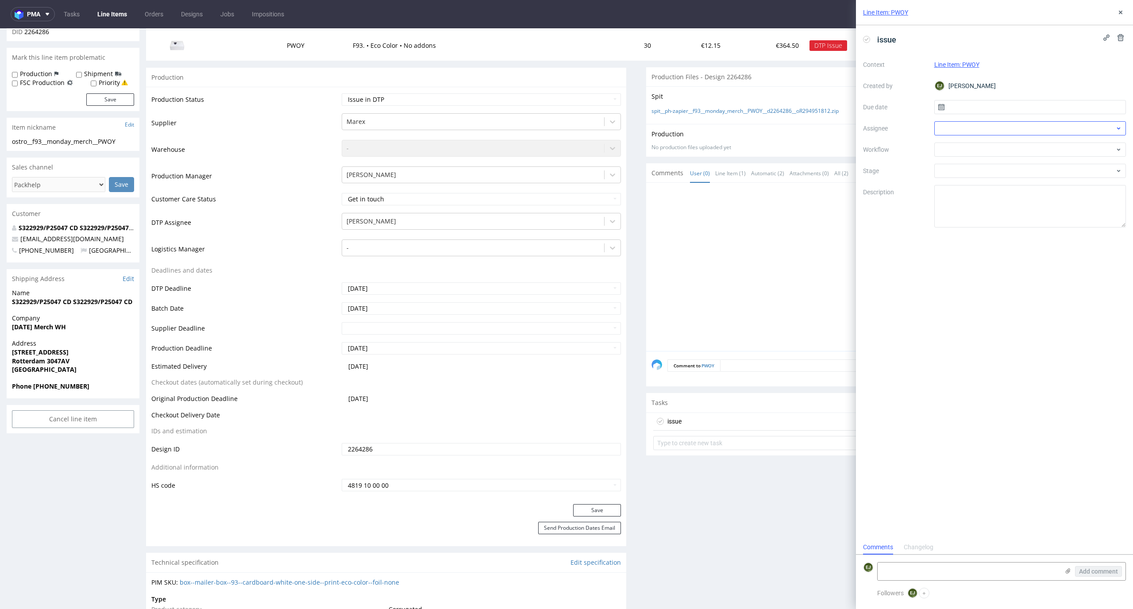
scroll to position [7, 0]
click at [998, 100] on input "text" at bounding box center [1030, 107] width 192 height 14
click at [1034, 216] on button "24" at bounding box center [1030, 212] width 14 height 14
type input "24/09/2025"
click at [1033, 148] on div at bounding box center [1030, 150] width 192 height 14
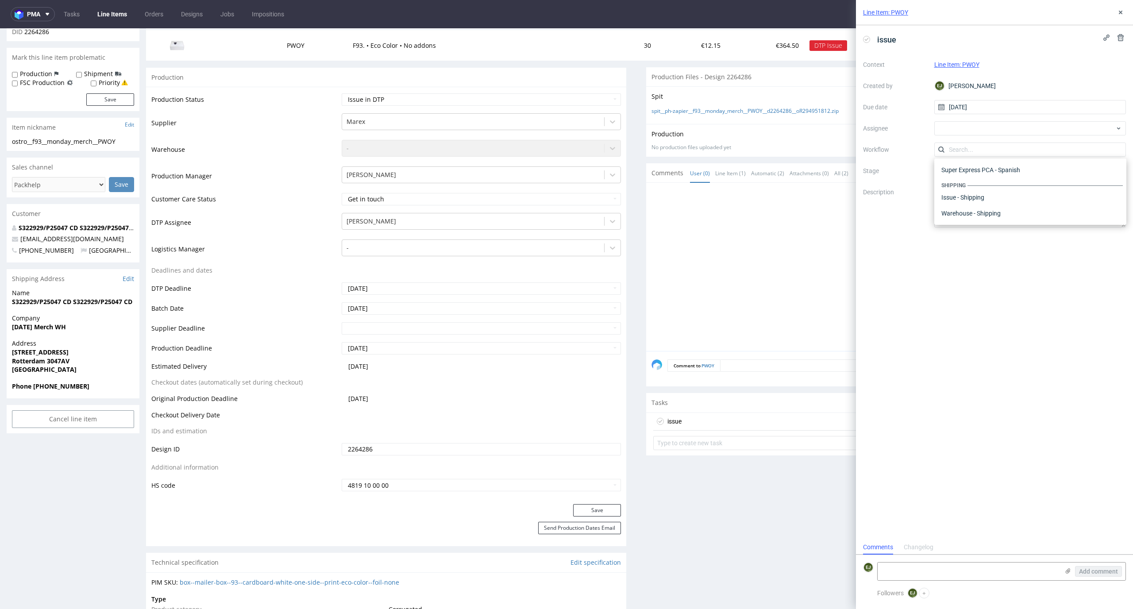
scroll to position [0, 0]
click at [1034, 200] on div "DTP - Issue" at bounding box center [1030, 197] width 185 height 16
click at [997, 229] on div "issue Context Line Item: PWOY Created by EJ Elżbieta Jelińska Due date 24/09/20…" at bounding box center [994, 282] width 277 height 515
click at [1006, 206] on textarea "Problem: Impact: What is needed?:" at bounding box center [1030, 206] width 192 height 42
paste textarea "Unfortunately, due to the printing technique, the product and the eco-box mater…"
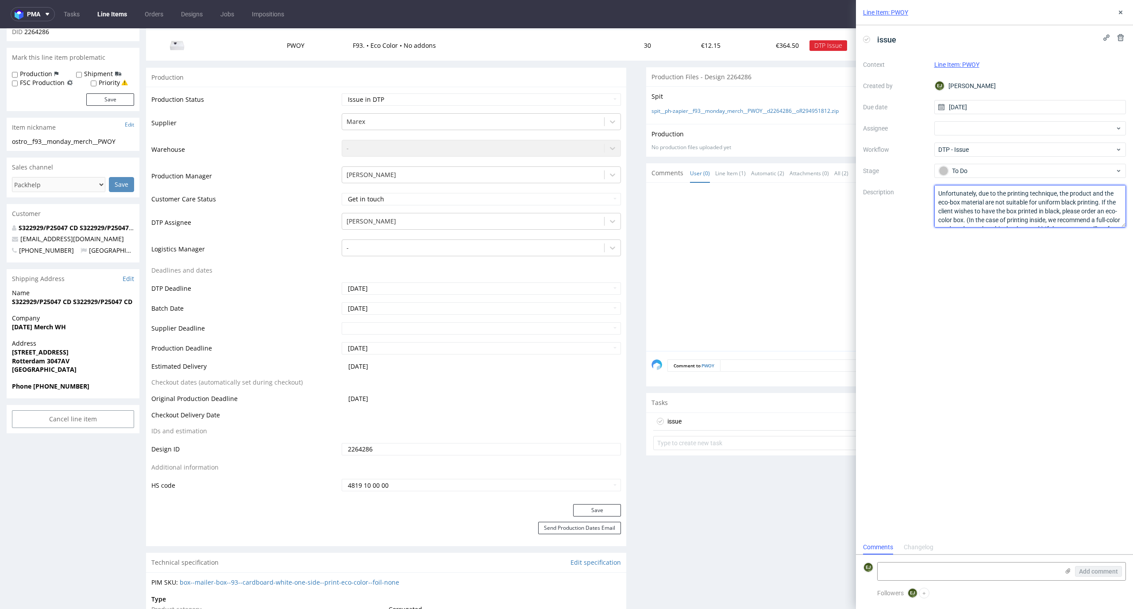
scroll to position [32, 0]
type textarea "Unfortunately, due to the printing technique, the product and the eco-box mater…"
click at [785, 265] on div at bounding box center [889, 269] width 475 height 163
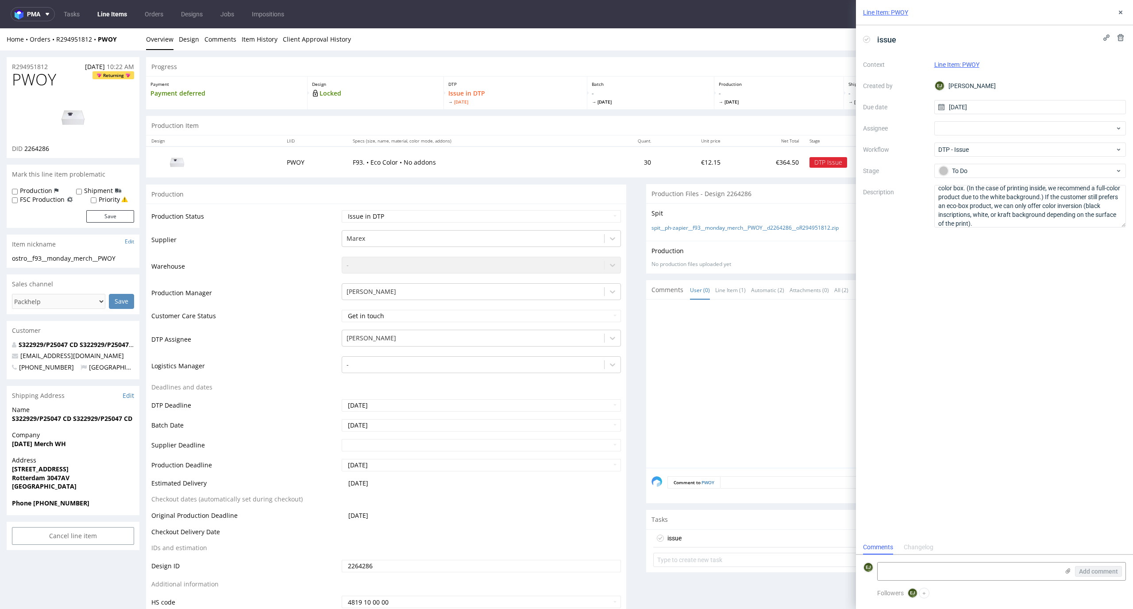
click at [482, 166] on td "F93. • Eco Color • No addons" at bounding box center [474, 162] width 254 height 31
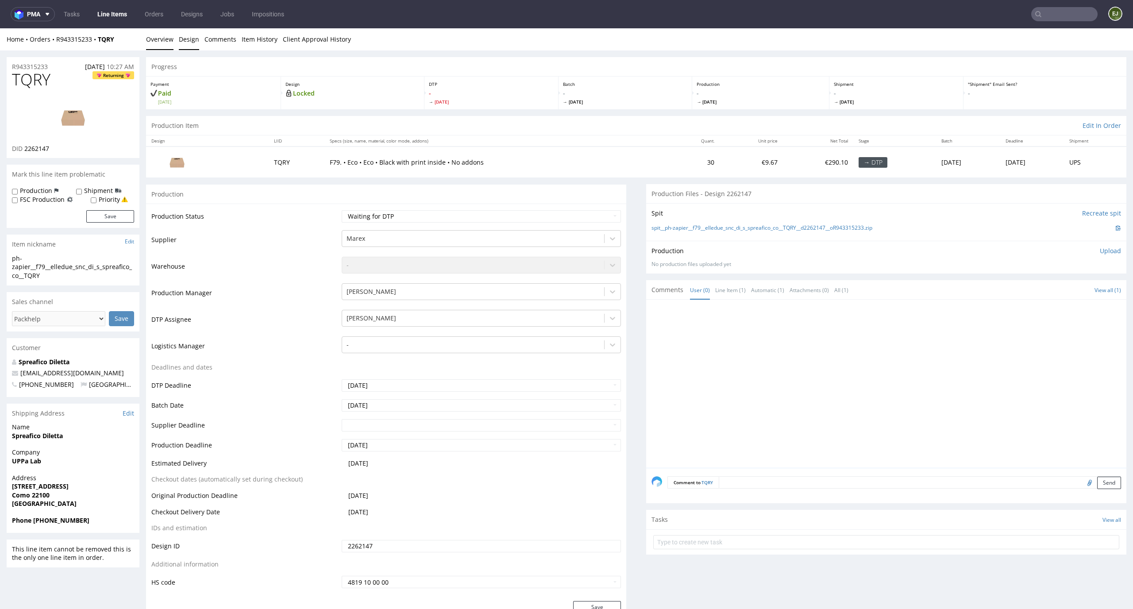
click at [193, 42] on link "Design" at bounding box center [189, 39] width 20 height 22
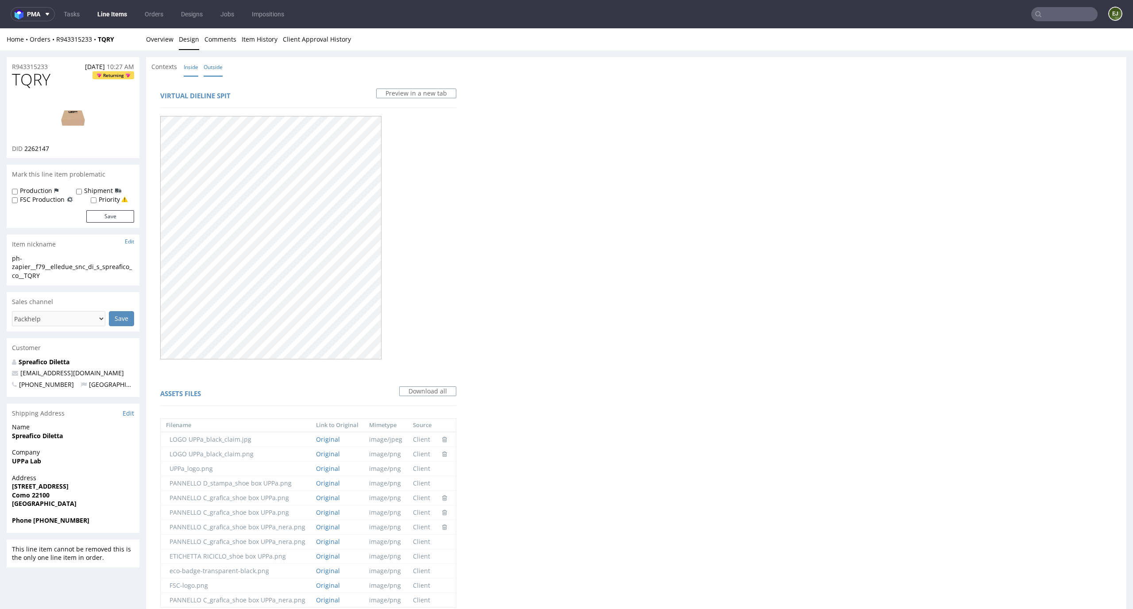
click at [190, 74] on link "Inside" at bounding box center [191, 67] width 15 height 19
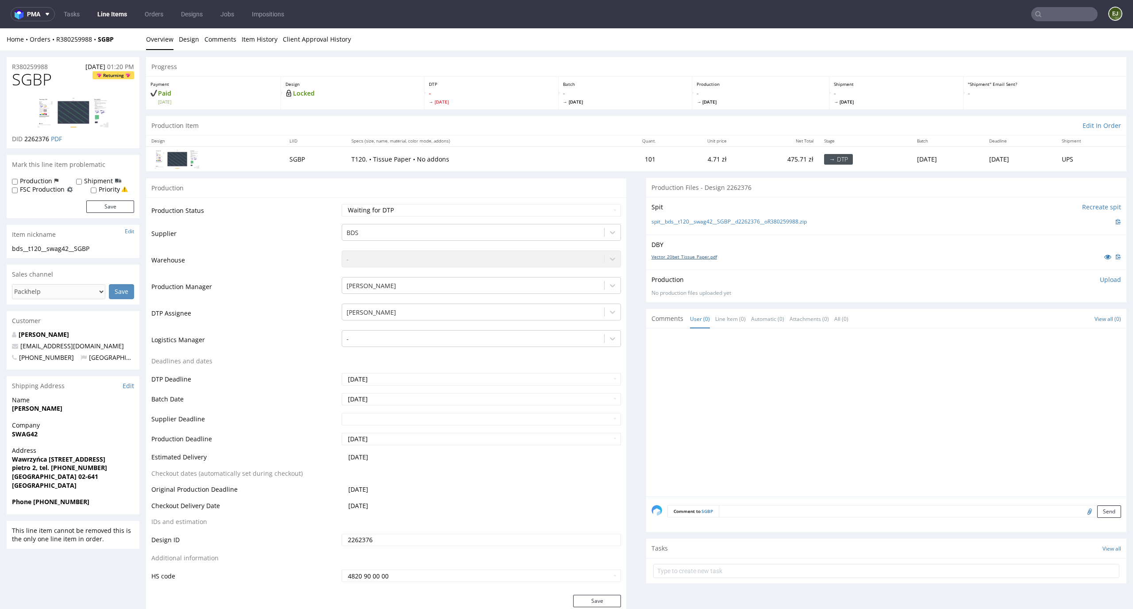
click at [679, 257] on link "Vector_20bet_Tissue_Paper.pdf" at bounding box center [685, 257] width 66 height 6
click at [690, 225] on div "spit__bds__t120__swag42__SGBP__d2262376__oR380259988.zip" at bounding box center [887, 222] width 470 height 10
click at [695, 220] on link "spit__bds__t120__swag42__SGBP__d2262376__oR380259988.zip" at bounding box center [729, 222] width 155 height 8
click at [111, 2] on nav "pma Tasks Line Items Orders Designs Jobs Impositions EJ" at bounding box center [566, 14] width 1133 height 28
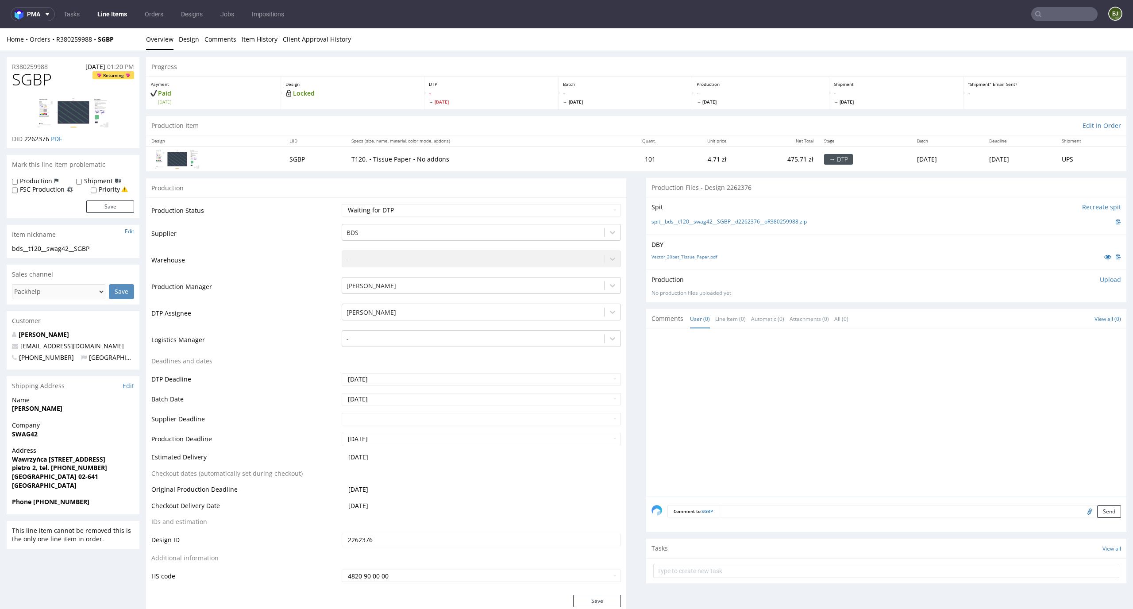
click at [111, 8] on link "Line Items" at bounding box center [112, 14] width 40 height 14
